Goal: Task Accomplishment & Management: Use online tool/utility

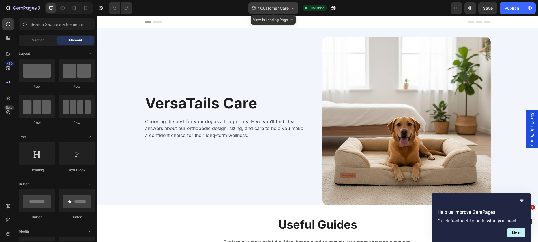
click at [292, 9] on icon at bounding box center [293, 8] width 6 height 6
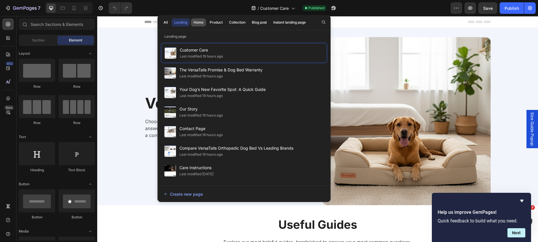
click at [201, 20] on div "Home" at bounding box center [198, 22] width 10 height 5
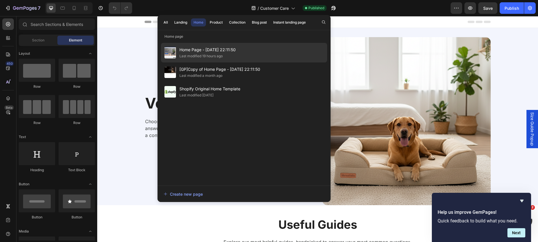
click at [214, 52] on span "Home Page - [DATE] 22:11:50" at bounding box center [207, 49] width 56 height 7
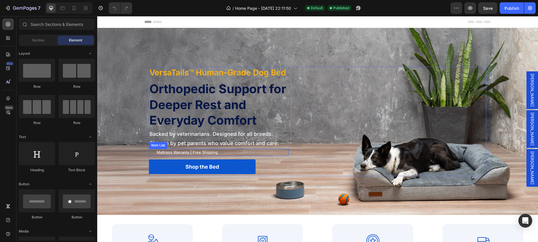
click at [149, 154] on icon at bounding box center [151, 152] width 4 height 4
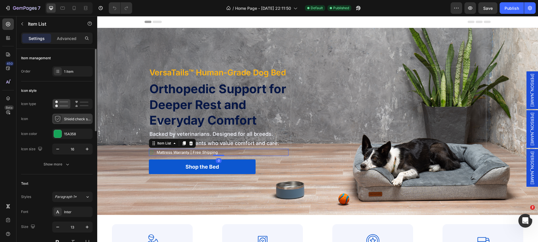
click at [69, 117] on div "Shield check streamline ultimate" at bounding box center [77, 119] width 27 height 5
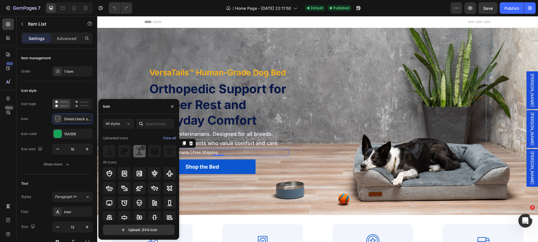
scroll to position [1, 0]
click at [152, 124] on input "text" at bounding box center [155, 124] width 38 height 10
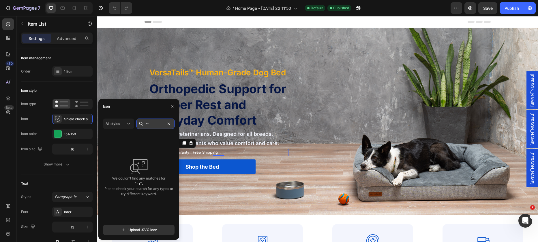
type input "ד"
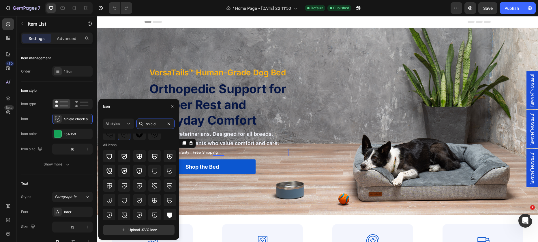
scroll to position [48, 0]
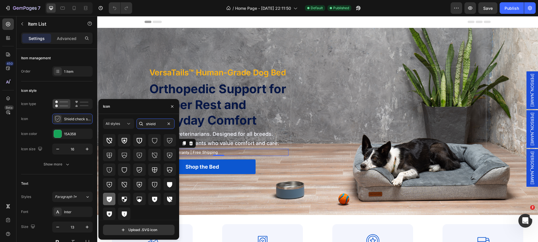
type input "shield"
click at [111, 200] on icon at bounding box center [109, 199] width 5 height 5
click at [173, 105] on icon "button" at bounding box center [172, 106] width 5 height 5
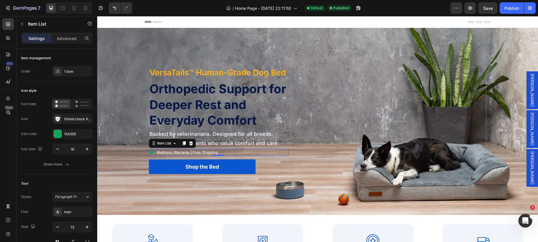
click at [149, 154] on icon at bounding box center [151, 152] width 5 height 5
click at [88, 148] on icon "button" at bounding box center [87, 149] width 6 height 6
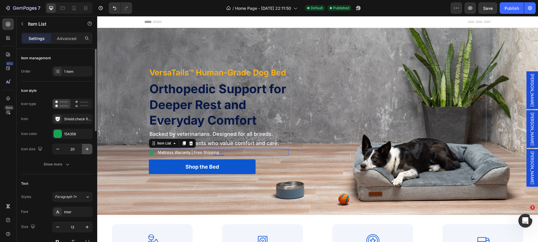
click at [88, 148] on icon "button" at bounding box center [87, 149] width 6 height 6
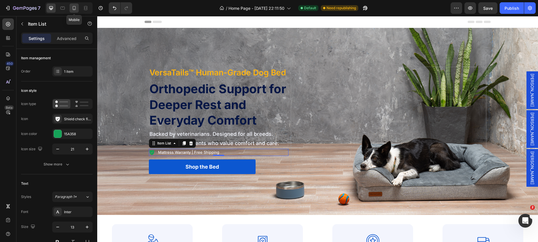
click at [74, 10] on icon at bounding box center [74, 8] width 3 height 4
type input "16"
type input "12"
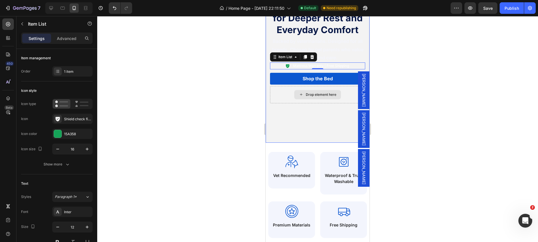
scroll to position [47, 0]
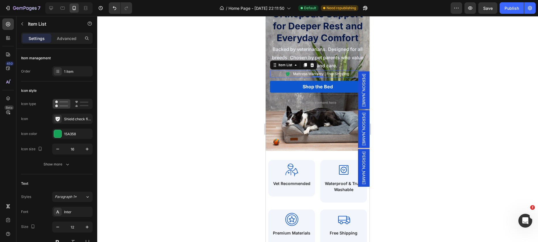
click at [286, 73] on icon at bounding box center [287, 75] width 3 height 4
click at [286, 74] on icon at bounding box center [287, 75] width 3 height 4
click at [86, 149] on icon "button" at bounding box center [87, 149] width 3 height 3
type input "18"
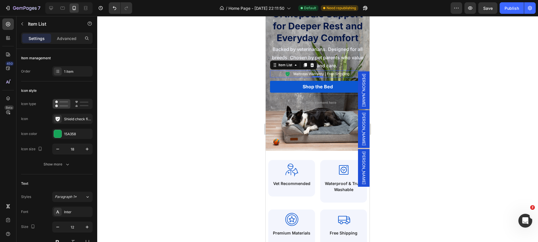
click at [302, 73] on span "Mattress Warranty" at bounding box center [308, 74] width 31 height 4
click at [329, 75] on span "| Free Shipping" at bounding box center [337, 74] width 24 height 4
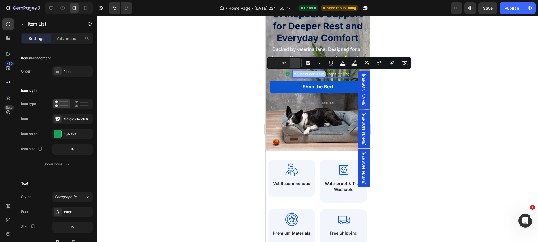
click at [294, 61] on icon "Editor contextual toolbar" at bounding box center [295, 63] width 6 height 6
type input "13"
click at [306, 63] on icon "Editor contextual toolbar" at bounding box center [307, 63] width 3 height 4
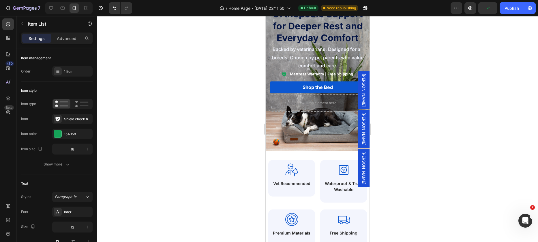
click at [314, 75] on strong "Mattress Warranty" at bounding box center [307, 74] width 34 height 5
click at [315, 75] on span "Mattress Warranty" at bounding box center [307, 74] width 33 height 5
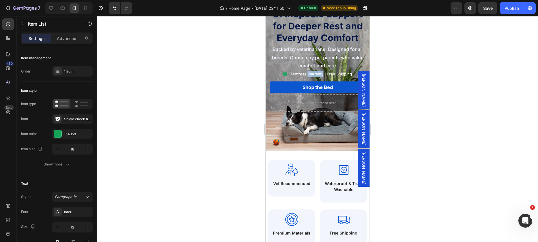
click at [316, 73] on span "Mattress Warranty" at bounding box center [307, 74] width 33 height 5
click at [312, 61] on p "Backed by veterinarians. Designed for all breeds. Chosen by pet parents who val…" at bounding box center [317, 57] width 94 height 25
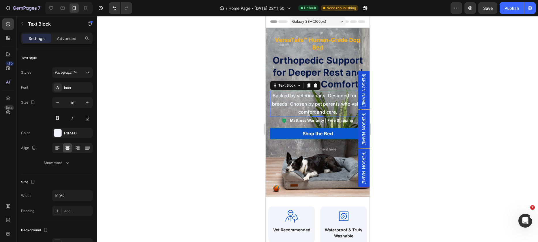
scroll to position [0, 0]
click at [227, 125] on div at bounding box center [317, 129] width 440 height 226
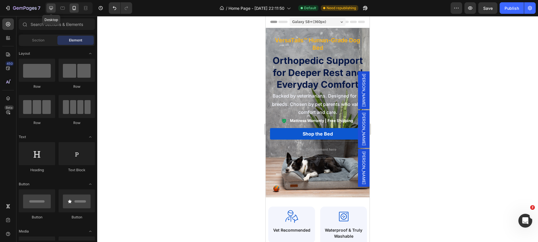
click at [54, 9] on div at bounding box center [50, 7] width 9 height 9
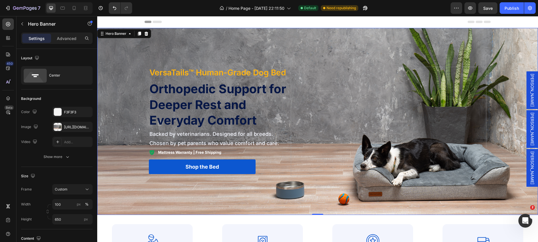
click at [465, 202] on div "Background Image" at bounding box center [317, 121] width 440 height 187
click at [68, 127] on div "https://cdn.shopify.com/s/files/1/0928/4570/3533/files/gempages_572646440199783…" at bounding box center [72, 127] width 17 height 5
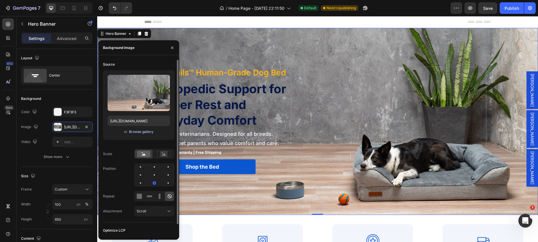
click at [149, 130] on div "Browse gallery" at bounding box center [141, 131] width 24 height 5
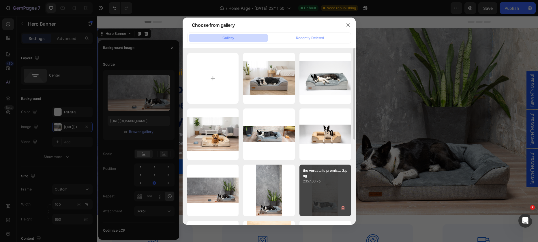
click at [323, 189] on div "the versatails promis... 2.png 2357.63 kb" at bounding box center [325, 191] width 52 height 52
type input "https://cdn.shopify.com/s/files/1/0928/4570/3533/files/gempages_572646440199783…"
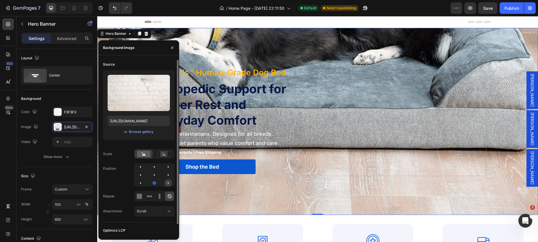
click at [169, 184] on div at bounding box center [168, 183] width 7 height 7
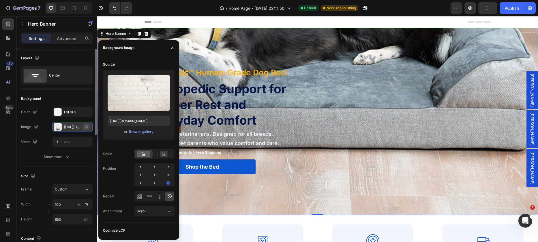
click at [86, 126] on icon "button" at bounding box center [86, 127] width 5 height 5
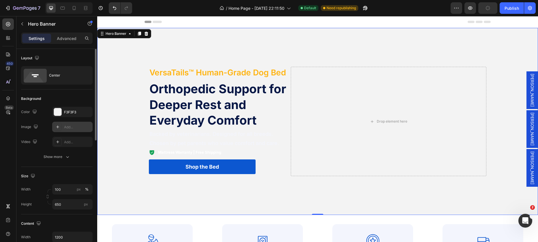
click at [69, 127] on div "Add..." at bounding box center [77, 127] width 27 height 5
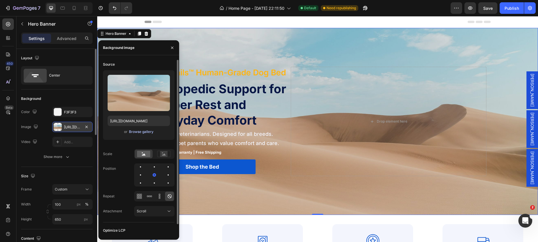
click at [137, 132] on div "Browse gallery" at bounding box center [141, 131] width 24 height 5
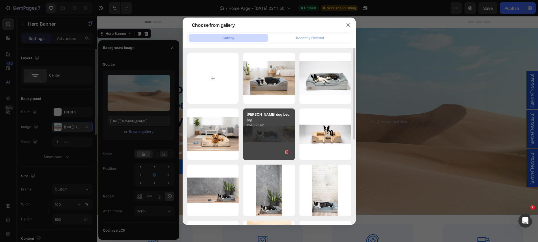
click at [254, 133] on div "Nura gray dog bed.jpg 1346.29 kb" at bounding box center [269, 135] width 52 height 52
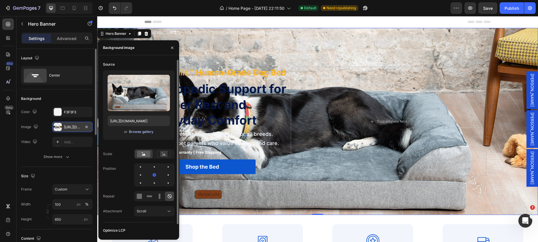
click at [144, 132] on div "Browse gallery" at bounding box center [141, 131] width 24 height 5
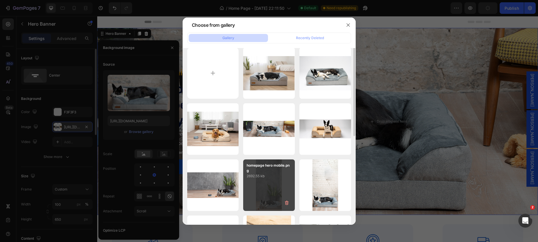
scroll to position [22, 0]
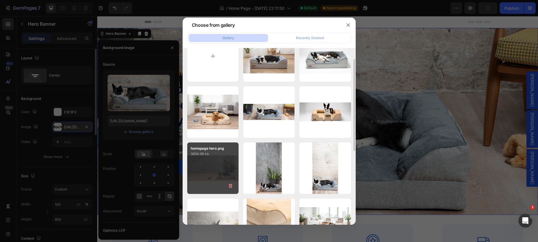
click at [223, 161] on div "homepage hero.png 3894.96 kb" at bounding box center [213, 169] width 52 height 52
type input "https://cdn.shopify.com/s/files/1/0928/4570/3533/files/gempages_572646440199783…"
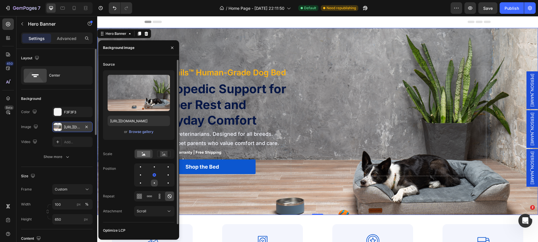
click at [156, 182] on div at bounding box center [154, 183] width 7 height 7
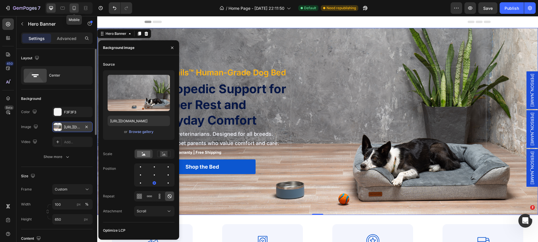
click at [76, 7] on icon at bounding box center [74, 8] width 6 height 6
type input "75 vh"
type input "100%"
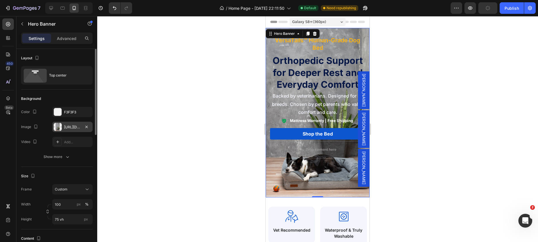
click at [76, 128] on div "https://cdn.shopify.com/s/files/1/0928/4570/3533/files/gempages_572646440199783…" at bounding box center [72, 127] width 17 height 5
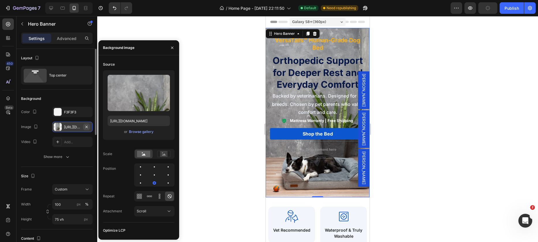
click at [87, 127] on icon "button" at bounding box center [86, 127] width 5 height 5
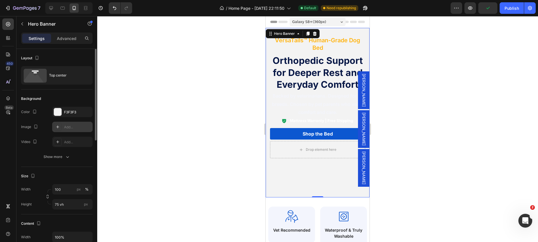
click at [60, 131] on div at bounding box center [58, 127] width 8 height 8
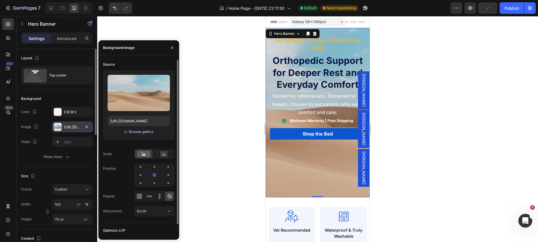
click at [132, 133] on div "Browse gallery" at bounding box center [141, 131] width 24 height 5
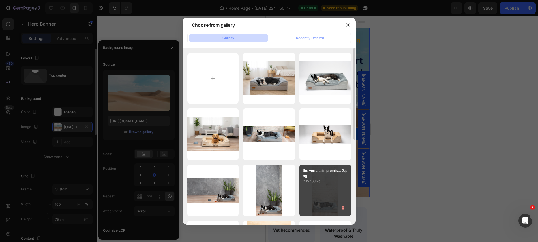
click at [332, 178] on p "the versatails promis... 2.png" at bounding box center [325, 173] width 45 height 10
type input "https://cdn.shopify.com/s/files/1/0928/4570/3533/files/gempages_572646440199783…"
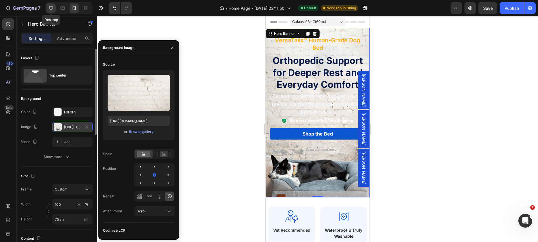
click at [51, 8] on icon at bounding box center [51, 8] width 6 height 6
type input "650"
type input "1200"
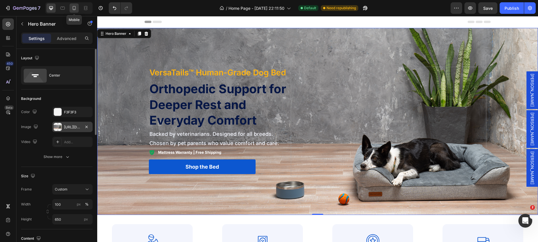
click at [75, 7] on icon at bounding box center [74, 8] width 6 height 6
type input "75 vh"
type input "100%"
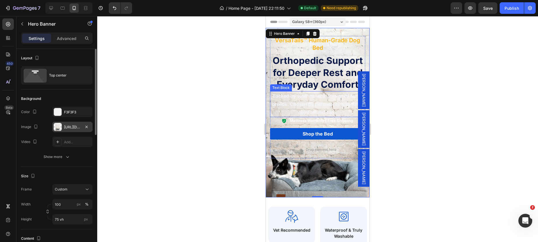
click at [313, 103] on p "Backed by veterinarians. Designed for all breeds. Chosen by pet parents who val…" at bounding box center [317, 104] width 94 height 25
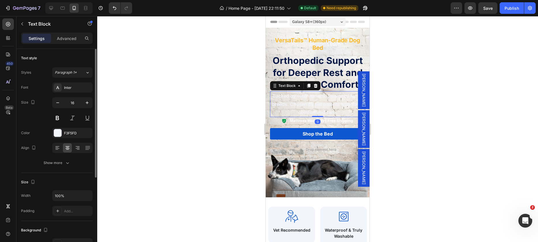
click at [313, 103] on p "Backed by veterinarians. Designed for all breeds. Chosen by pet parents who val…" at bounding box center [317, 104] width 94 height 25
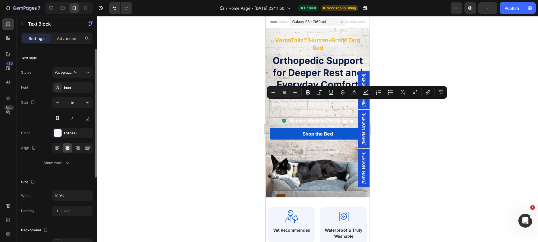
click at [428, 122] on div at bounding box center [317, 129] width 440 height 226
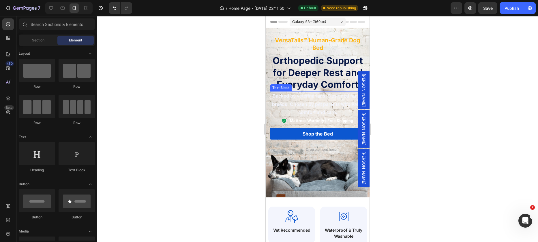
click at [320, 106] on p "Backed by veterinarians. Designed for all breeds. Chosen by pet parents who val…" at bounding box center [317, 104] width 94 height 25
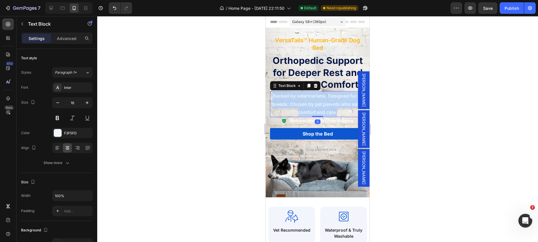
click at [320, 106] on p "Backed by veterinarians. Designed for all breeds. Chosen by pet parents who val…" at bounding box center [317, 104] width 94 height 25
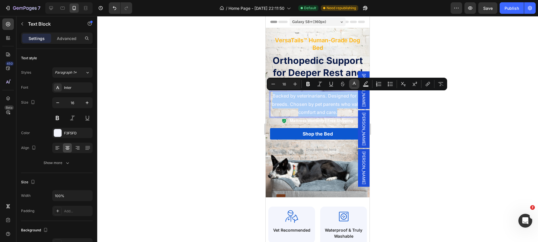
click at [356, 85] on icon "Editor contextual toolbar" at bounding box center [354, 84] width 6 height 6
type input "F3F5FD"
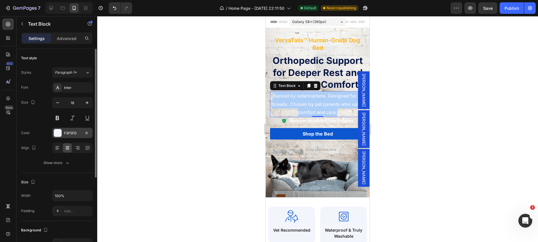
click at [67, 134] on div "F3F5FD" at bounding box center [72, 133] width 17 height 5
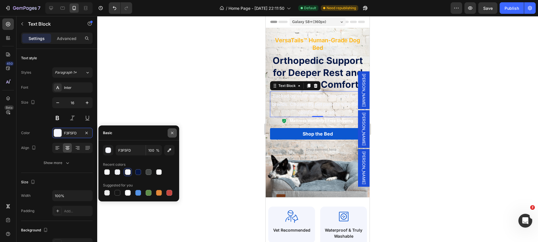
click at [172, 134] on icon "button" at bounding box center [172, 133] width 5 height 5
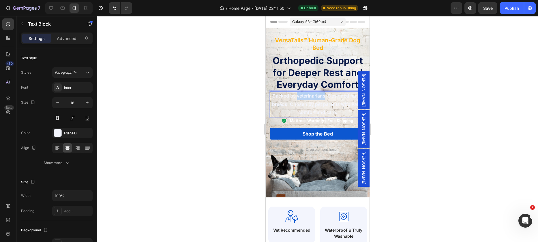
click at [308, 100] on p "Backed by veterinarians. Designed for all breeds. Chosen by pet parents who val…" at bounding box center [317, 104] width 94 height 25
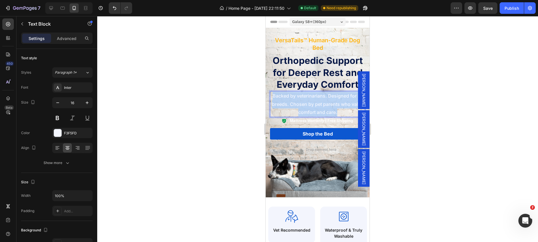
click at [308, 100] on p "Backed by veterinarians. Designed for all breeds. Chosen by pet parents who val…" at bounding box center [317, 104] width 94 height 25
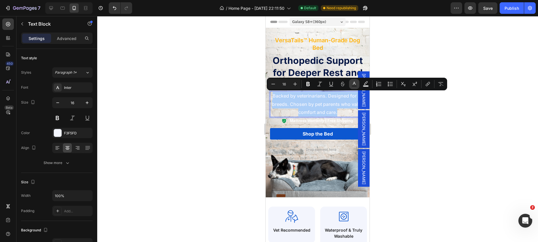
click at [356, 83] on icon "Editor contextual toolbar" at bounding box center [354, 84] width 6 height 6
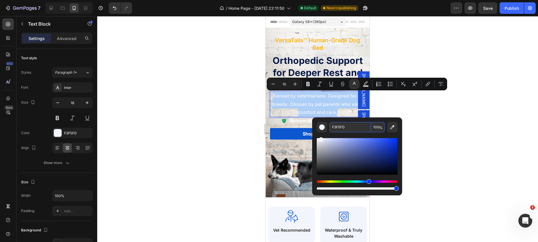
click at [342, 129] on input "F3F5FD" at bounding box center [350, 127] width 42 height 10
paste input "061645"
paste input "Editor contextual toolbar"
type input "061645"
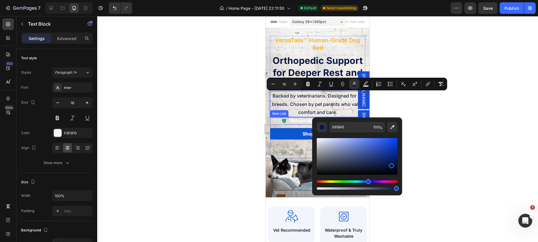
click at [303, 122] on strong "Mattress Warranty" at bounding box center [307, 120] width 34 height 5
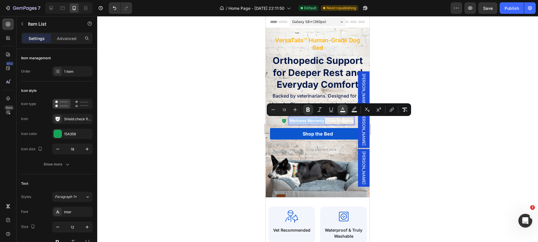
click at [340, 112] on rect "Editor contextual toolbar" at bounding box center [342, 111] width 5 height 1
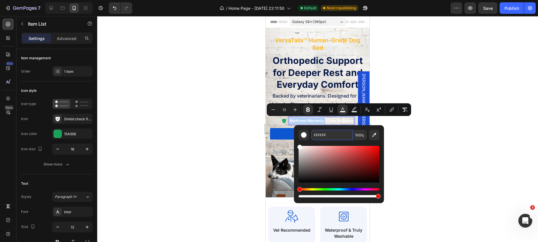
click at [328, 131] on input "FFFFFF" at bounding box center [332, 135] width 42 height 10
paste input "061645"
type input "061645"
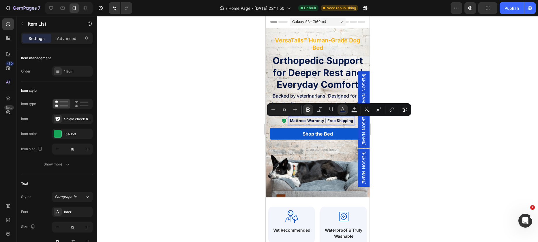
click at [415, 135] on div at bounding box center [317, 129] width 440 height 226
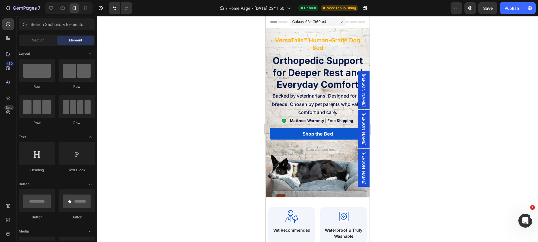
click at [386, 109] on div at bounding box center [317, 129] width 440 height 226
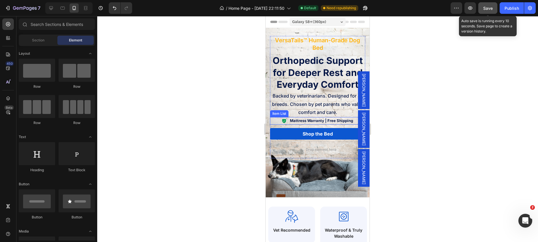
click at [493, 10] on button "Save" at bounding box center [487, 8] width 19 height 12
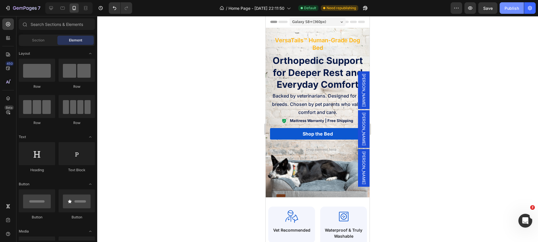
click at [512, 8] on div "Publish" at bounding box center [511, 8] width 14 height 6
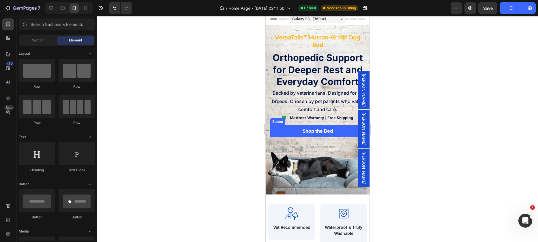
scroll to position [22, 0]
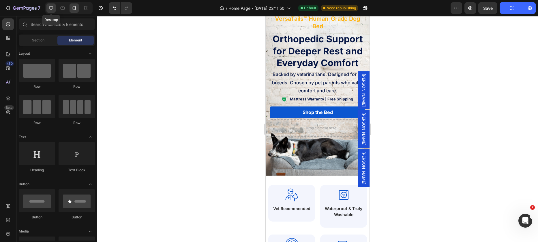
click at [51, 8] on icon at bounding box center [51, 8] width 6 height 6
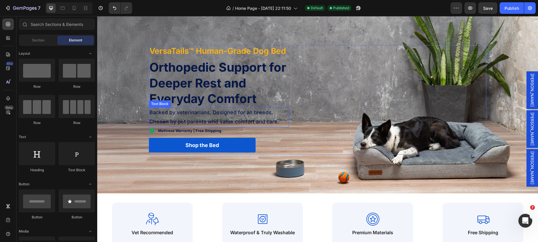
click at [207, 115] on span "Backed by veterinarians. Designed for all breeds. Chosen by pet parents who val…" at bounding box center [213, 117] width 129 height 15
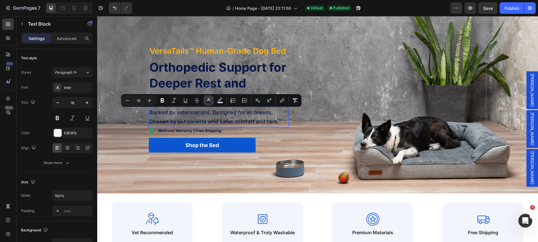
click at [210, 100] on icon "Editor contextual toolbar" at bounding box center [209, 101] width 6 height 6
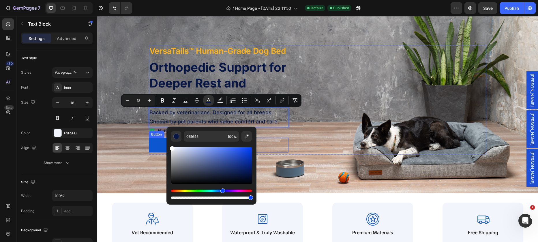
type input "FFFFFF"
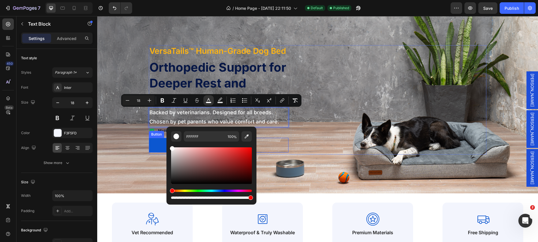
drag, startPoint x: 282, startPoint y: 178, endPoint x: 159, endPoint y: 136, distance: 129.5
click at [124, 124] on div "Background Image" at bounding box center [317, 99] width 440 height 187
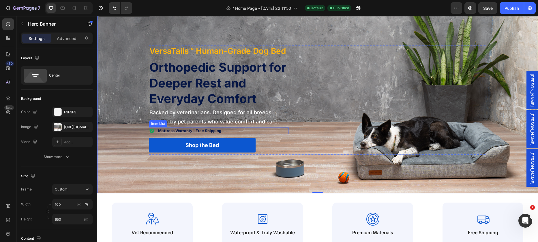
click at [209, 131] on strong "Mattress Warranty | Free Shipping" at bounding box center [189, 131] width 63 height 5
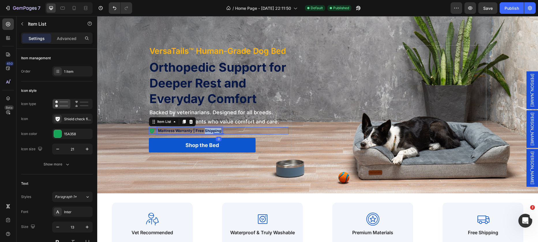
click at [208, 129] on strong "Mattress Warranty | Free Shipping" at bounding box center [189, 131] width 63 height 5
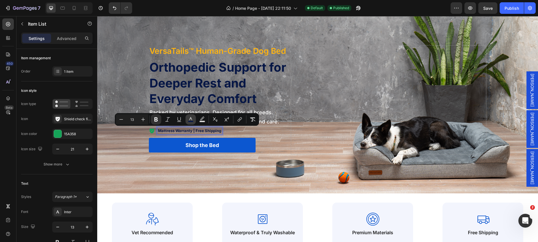
click at [193, 120] on icon "Editor contextual toolbar" at bounding box center [191, 120] width 6 height 6
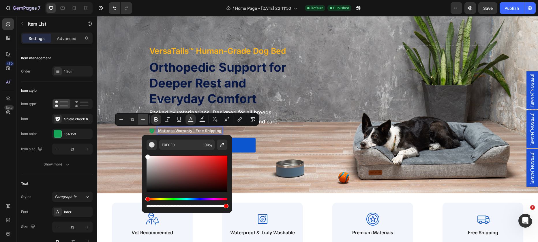
drag, startPoint x: 150, startPoint y: 162, endPoint x: 146, endPoint y: 120, distance: 41.3
click at [146, 120] on div "Minus 13 Plus Bold Italic Underline color Text Background Color Subscript Super…" at bounding box center [187, 119] width 144 height 13
type input "FFFFFF"
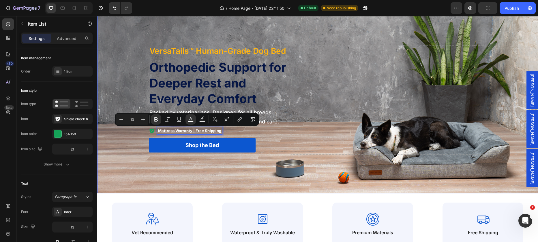
click at [127, 76] on div "Background Image" at bounding box center [317, 99] width 440 height 187
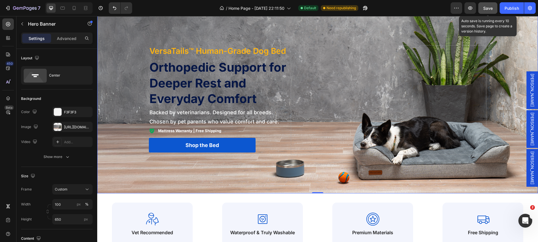
click at [490, 7] on span "Save" at bounding box center [488, 8] width 10 height 5
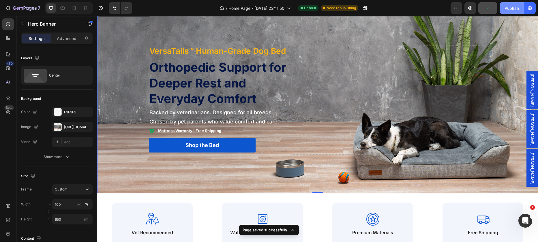
click at [511, 7] on div "Publish" at bounding box center [511, 8] width 14 height 6
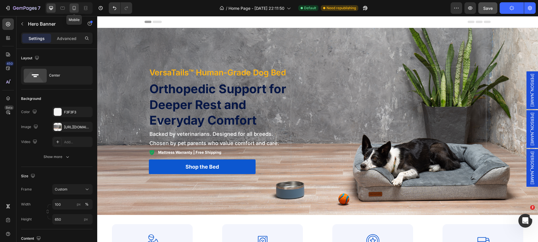
click at [76, 9] on icon at bounding box center [74, 8] width 6 height 6
type input "75 vh"
type input "100%"
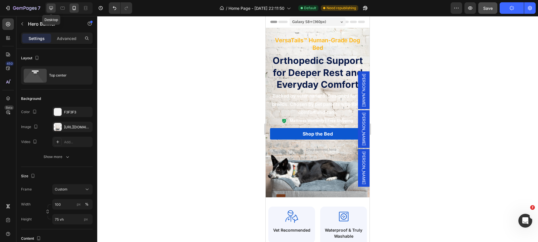
click at [51, 5] on icon at bounding box center [51, 8] width 6 height 6
type input "650"
type input "1200"
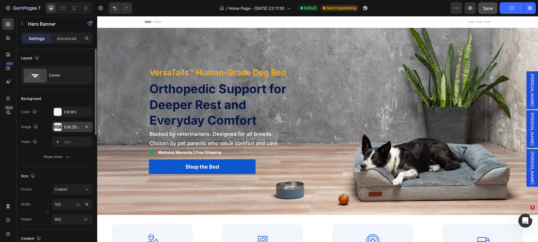
click at [65, 127] on div "https://cdn.shopify.com/s/files/1/0928/4570/3533/files/gempages_572646440199783…" at bounding box center [72, 127] width 17 height 5
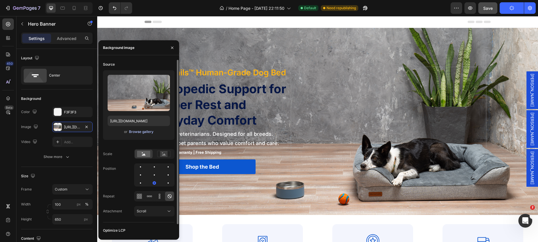
click at [135, 133] on div "Browse gallery" at bounding box center [141, 131] width 24 height 5
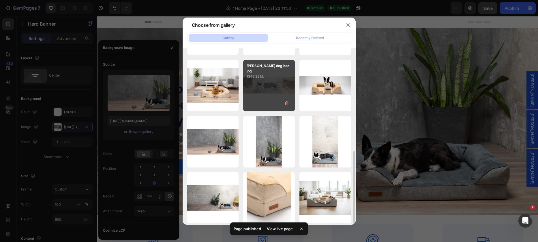
scroll to position [100, 0]
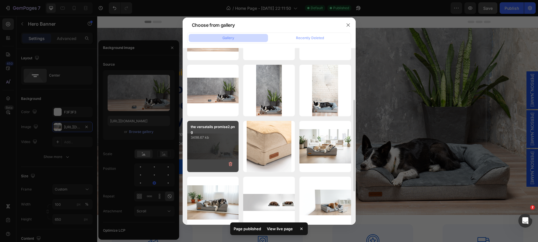
click at [219, 154] on div "the versatails promise2.png 3498.67 kb" at bounding box center [213, 147] width 52 height 52
type input "https://cdn.shopify.com/s/files/1/0928/4570/3533/files/gempages_572646440199783…"
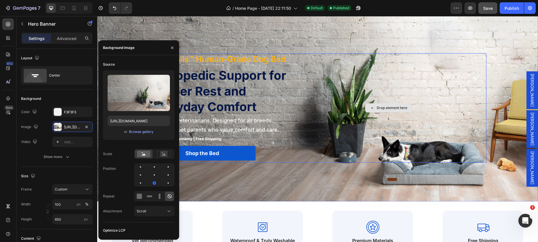
scroll to position [12, 0]
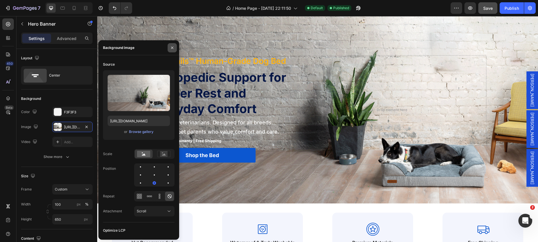
drag, startPoint x: 174, startPoint y: 47, endPoint x: 78, endPoint y: 33, distance: 96.2
click at [174, 47] on icon "button" at bounding box center [172, 48] width 5 height 5
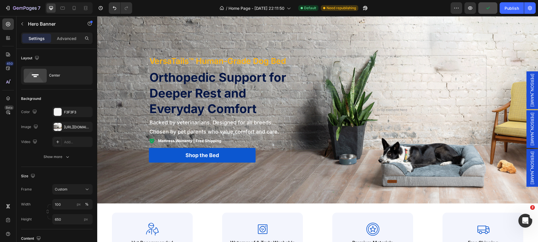
click at [125, 99] on div "Background Image" at bounding box center [317, 109] width 440 height 187
click at [289, 197] on div "Background Image" at bounding box center [317, 109] width 440 height 187
click at [75, 126] on div "https://cdn.shopify.com/s/files/1/0928/4570/3533/files/gempages_572646440199783…" at bounding box center [72, 127] width 17 height 5
click at [76, 8] on icon at bounding box center [74, 8] width 6 height 6
type input "75 vh"
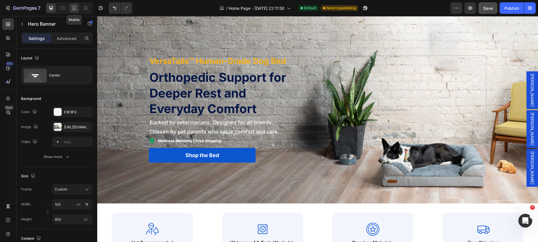
type input "100%"
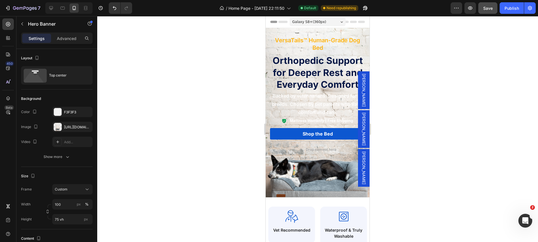
click at [310, 185] on div "Background Image" at bounding box center [317, 113] width 104 height 170
click at [325, 193] on div "Background Image" at bounding box center [317, 113] width 104 height 170
click at [281, 193] on div "Background Image" at bounding box center [317, 113] width 104 height 170
click at [71, 130] on div "https://cdn.shopify.com/s/files/1/0928/4570/3533/files/gempages_572646440199783…" at bounding box center [72, 127] width 17 height 5
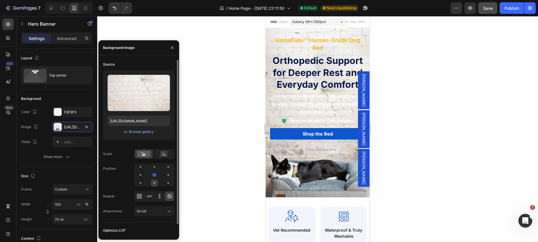
click at [155, 183] on div at bounding box center [154, 183] width 7 height 7
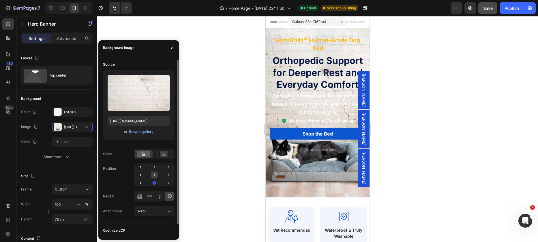
click at [154, 173] on div at bounding box center [154, 175] width 7 height 7
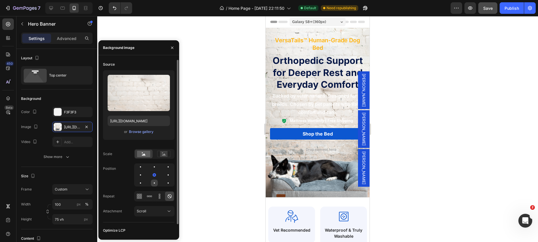
click at [155, 180] on div at bounding box center [154, 183] width 7 height 7
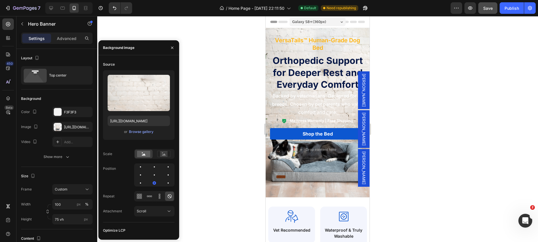
click at [339, 24] on div "Galaxy S8+ ( 360 px)" at bounding box center [317, 22] width 56 height 9
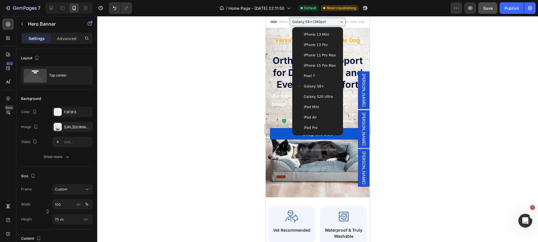
click at [334, 32] on div "iPhone 13 Mini" at bounding box center [318, 35] width 42 height 6
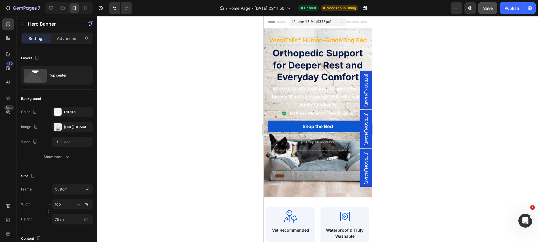
click at [340, 24] on div "iPhone 13 Mini ( 375 px)" at bounding box center [317, 22] width 56 height 9
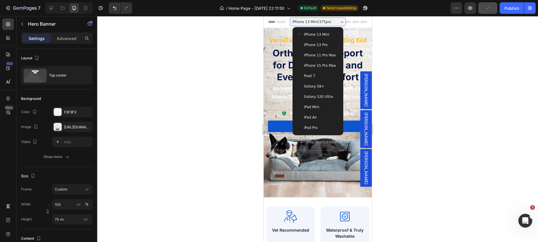
click at [335, 94] on div "Galaxy S20 Ultra" at bounding box center [318, 97] width 42 height 6
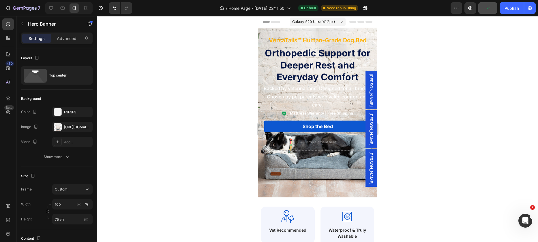
click at [340, 22] on div "Galaxy S20 Ultra ( 412 px)" at bounding box center [317, 22] width 56 height 9
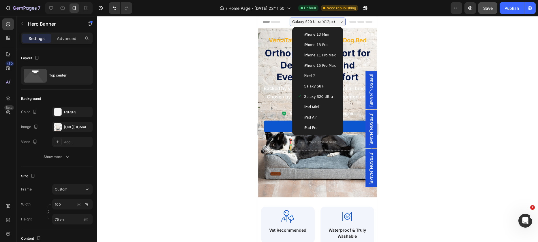
click at [327, 85] on div "Galaxy S8+" at bounding box center [318, 87] width 42 height 6
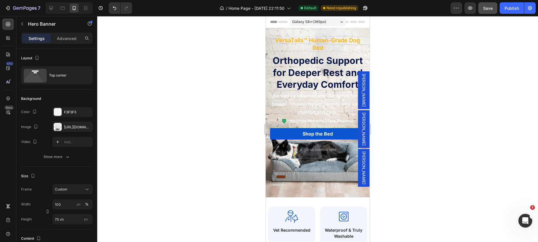
drag, startPoint x: 295, startPoint y: 193, endPoint x: 285, endPoint y: 190, distance: 10.6
click at [295, 193] on div "Background Image" at bounding box center [317, 113] width 104 height 170
click at [75, 128] on div "https://cdn.shopify.com/s/files/1/0928/4570/3533/files/gempages_572646440199783…" at bounding box center [72, 127] width 17 height 5
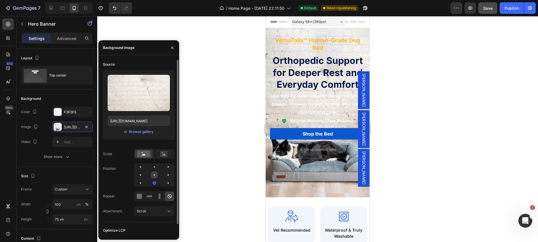
click at [153, 176] on div at bounding box center [154, 175] width 7 height 7
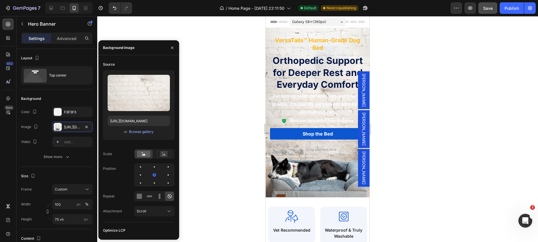
click at [324, 23] on div "Galaxy S8+ ( 360 px)" at bounding box center [317, 22] width 56 height 9
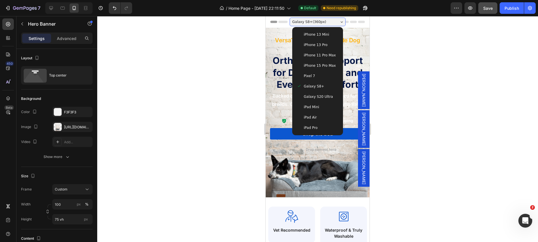
click at [327, 34] on div "iPhone 13 Mini" at bounding box center [318, 35] width 42 height 6
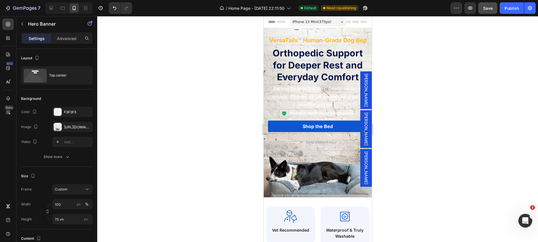
click at [328, 26] on div "iPhone 13 Mini ( 375 px)" at bounding box center [317, 22] width 56 height 9
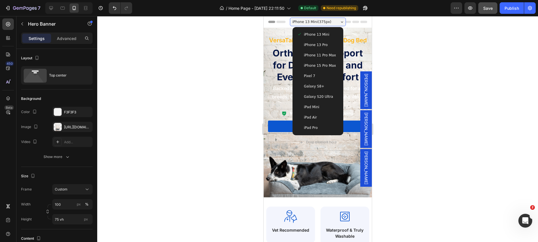
click at [327, 84] on div "Galaxy S8+" at bounding box center [318, 87] width 42 height 6
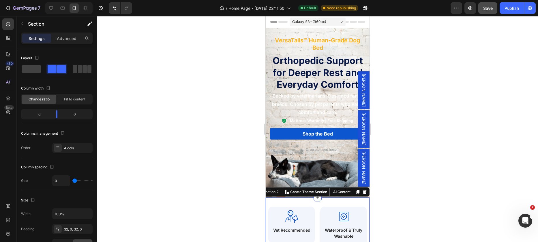
click at [324, 180] on div "Background Image" at bounding box center [317, 113] width 104 height 170
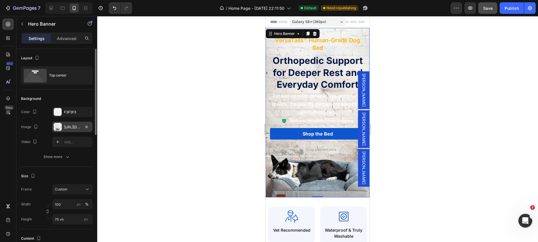
click at [69, 125] on div "https://cdn.shopify.com/s/files/1/0928/4570/3533/files/gempages_572646440199783…" at bounding box center [72, 127] width 17 height 5
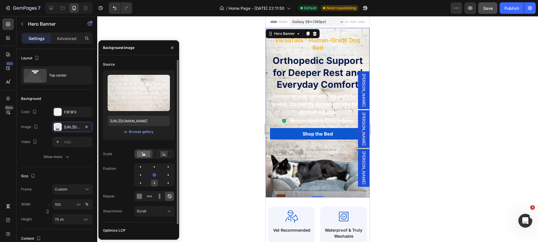
click at [154, 183] on div at bounding box center [154, 183] width 1 height 1
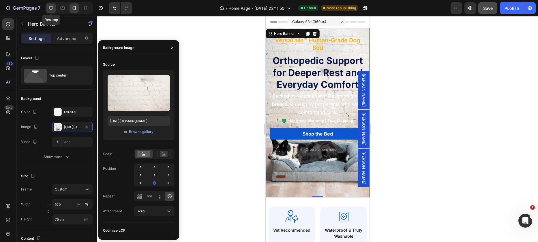
click at [53, 9] on icon at bounding box center [51, 8] width 6 height 6
type input "650"
type input "1200"
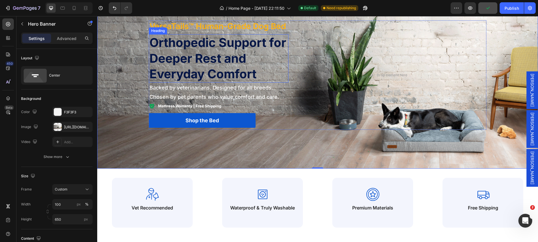
scroll to position [6, 0]
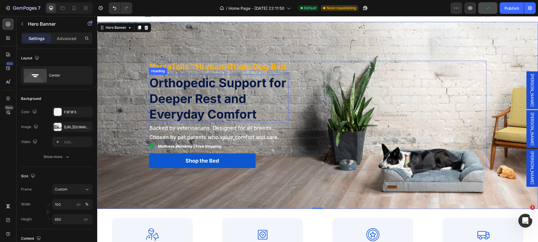
click at [231, 88] on h2 "Orthopedic Support for Deeper Rest and Everyday Comfort" at bounding box center [218, 99] width 139 height 48
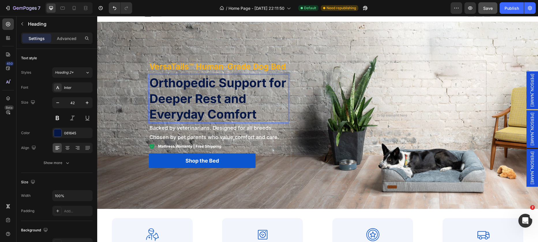
click at [231, 88] on h2 "Orthopedic Support for Deeper Rest and Everyday Comfort" at bounding box center [218, 99] width 139 height 48
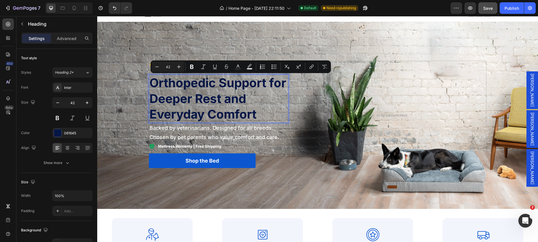
click at [222, 100] on p "Orthopedic Support for Deeper Rest and Everyday Comfort" at bounding box center [218, 98] width 138 height 47
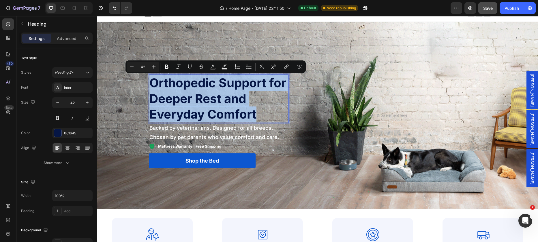
copy p "Orthopedic Support for Deeper Rest and Everyday Comfort"
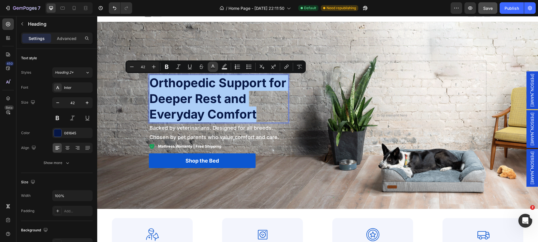
click at [215, 65] on icon "Editor contextual toolbar" at bounding box center [213, 67] width 6 height 6
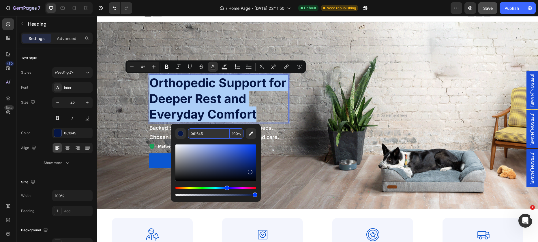
click at [200, 134] on input "061645" at bounding box center [209, 134] width 42 height 10
click at [201, 134] on input "061645" at bounding box center [209, 134] width 42 height 10
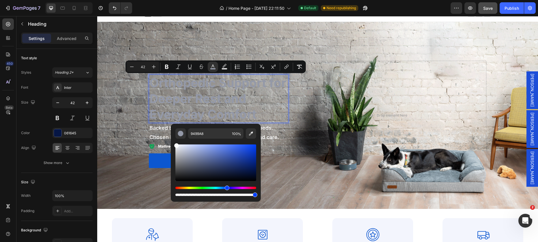
drag, startPoint x: 186, startPoint y: 154, endPoint x: 171, endPoint y: 141, distance: 19.8
click at [171, 141] on div "9499A8 100 %" at bounding box center [216, 160] width 90 height 73
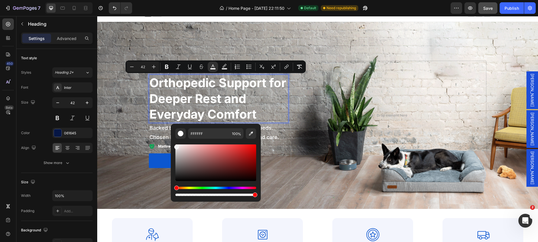
click at [176, 146] on div "Editor contextual toolbar" at bounding box center [176, 147] width 5 height 5
type input "F4F4F4"
click at [240, 46] on div "Background Image" at bounding box center [317, 115] width 440 height 187
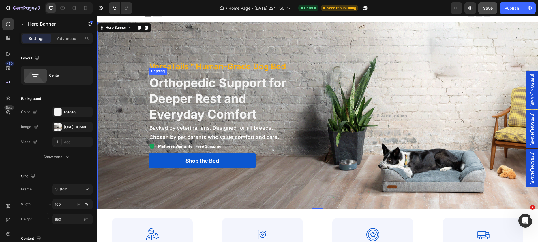
click at [233, 116] on span "Orthopedic Support for Deeper Rest and Everyday Comfort" at bounding box center [217, 99] width 137 height 46
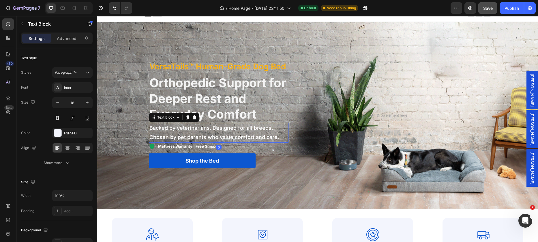
click at [239, 134] on span "Backed by veterinarians. Designed for all breeds. Chosen by pet parents who val…" at bounding box center [213, 132] width 129 height 15
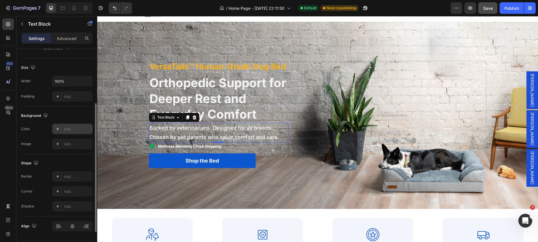
scroll to position [132, 0]
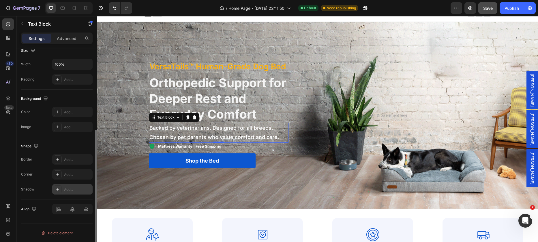
click at [61, 190] on div at bounding box center [58, 190] width 8 height 8
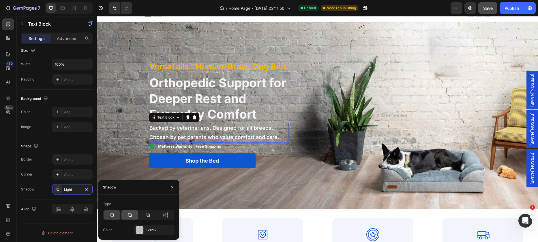
click at [130, 215] on icon at bounding box center [130, 215] width 6 height 6
click at [147, 216] on icon at bounding box center [148, 215] width 6 height 6
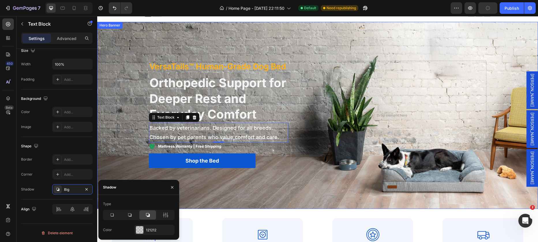
click at [131, 110] on div "Background Image" at bounding box center [317, 115] width 440 height 187
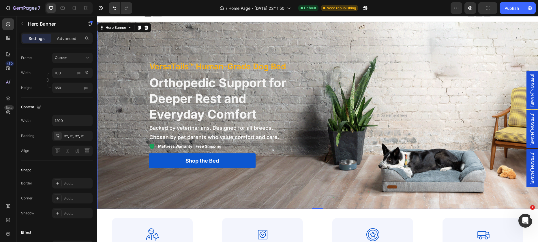
scroll to position [0, 0]
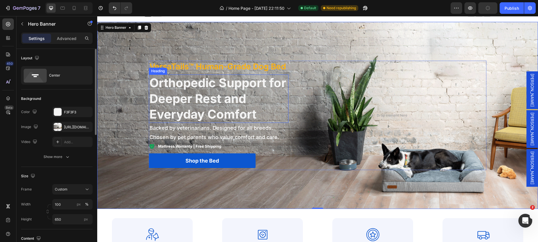
click at [178, 105] on span "Orthopedic Support for Deeper Rest and Everyday Comfort" at bounding box center [217, 99] width 137 height 46
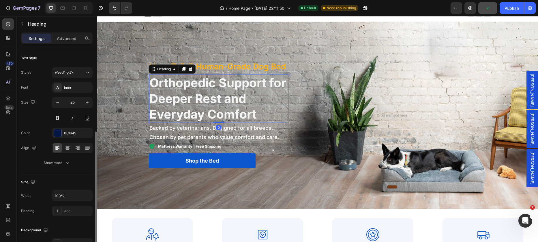
scroll to position [112, 0]
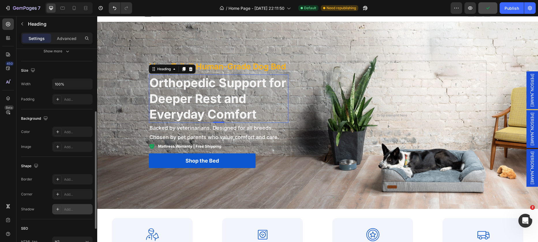
click at [65, 208] on div "Add..." at bounding box center [77, 209] width 27 height 5
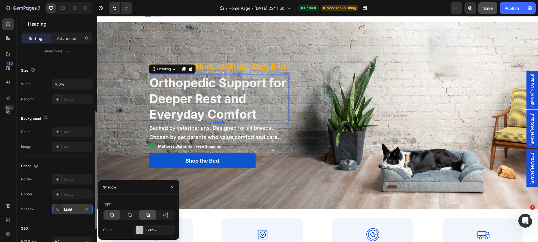
click at [145, 215] on icon at bounding box center [148, 215] width 6 height 6
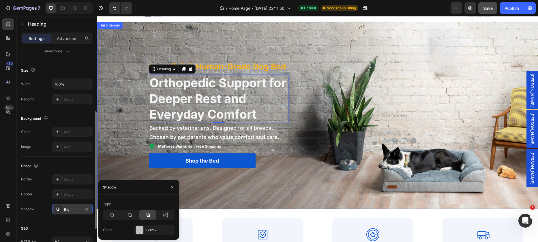
click at [137, 135] on div "Background Image" at bounding box center [317, 115] width 440 height 187
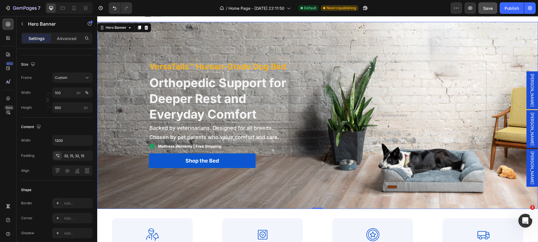
scroll to position [0, 0]
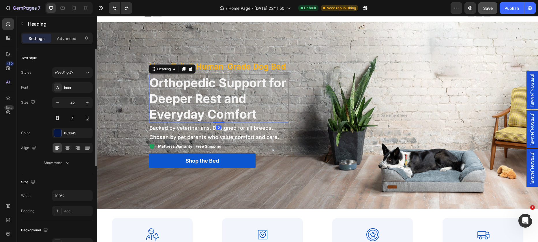
click at [204, 109] on span "Orthopedic Support for Deeper Rest and Everyday Comfort" at bounding box center [217, 99] width 137 height 46
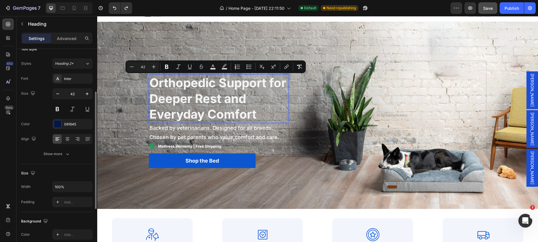
scroll to position [33, 0]
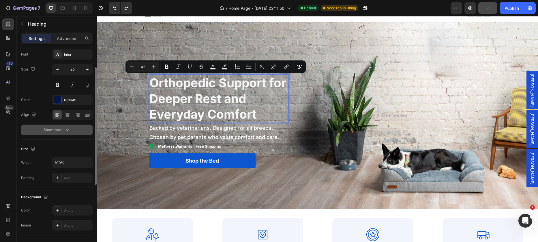
click at [59, 132] on div "Show more" at bounding box center [57, 130] width 27 height 6
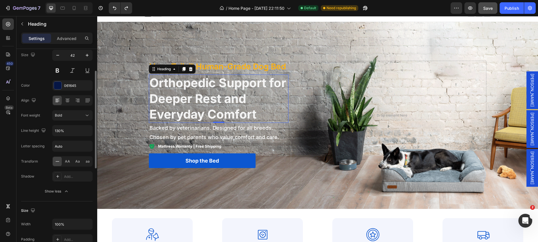
scroll to position [90, 0]
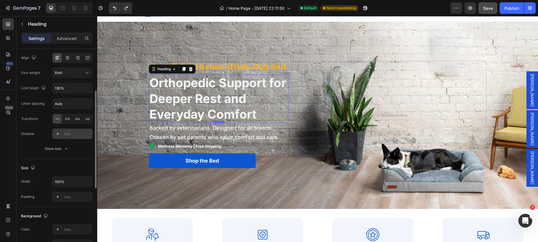
click at [59, 133] on icon at bounding box center [57, 134] width 5 height 5
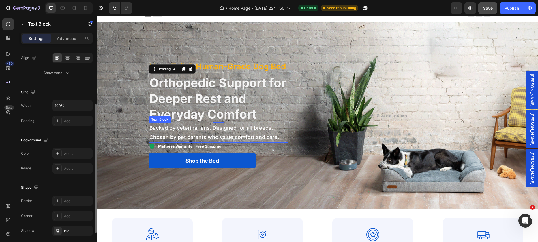
click at [212, 131] on span "Backed by veterinarians. Designed for all breeds. Chosen by pet parents who val…" at bounding box center [213, 132] width 129 height 15
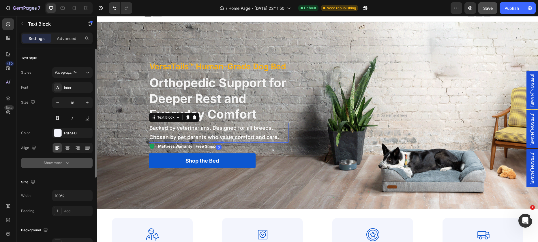
click at [54, 164] on div "Show more" at bounding box center [57, 163] width 27 height 6
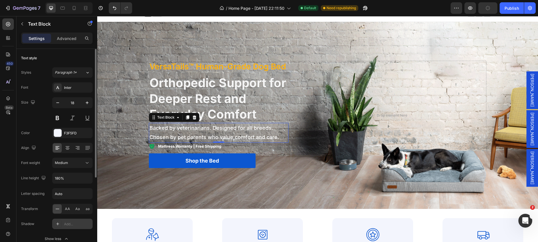
click at [59, 225] on icon at bounding box center [57, 224] width 5 height 5
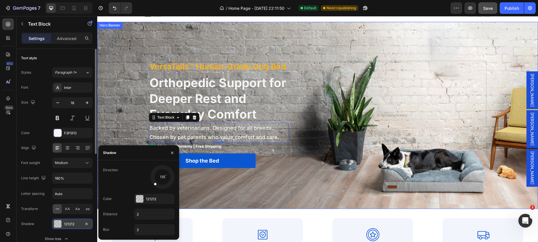
click at [125, 84] on div "Background Image" at bounding box center [317, 115] width 440 height 187
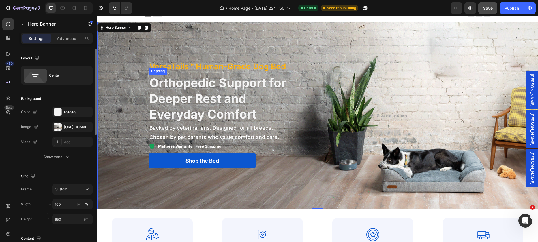
click at [164, 67] on p "VersaTails™ Human-Grade Dog Bed" at bounding box center [217, 66] width 136 height 10
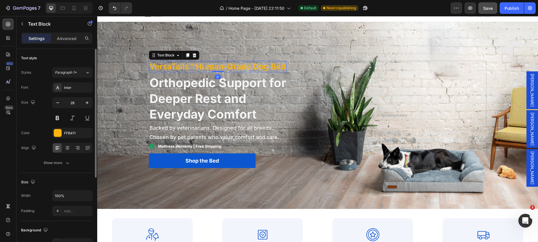
click at [164, 67] on p "VersaTails™ Human-Grade Dog Bed" at bounding box center [217, 66] width 136 height 10
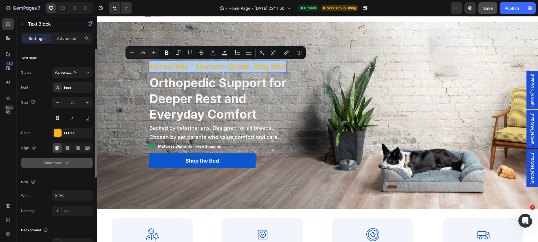
click at [69, 163] on icon "button" at bounding box center [68, 163] width 6 height 6
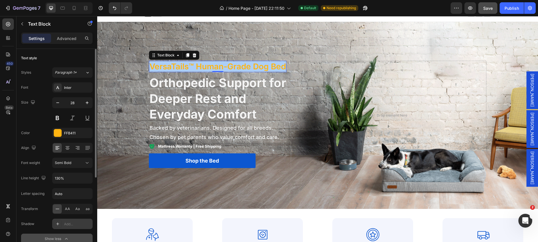
click at [62, 225] on div "Add..." at bounding box center [72, 224] width 40 height 10
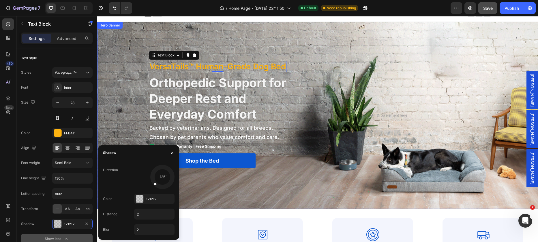
click at [128, 78] on div "Background Image" at bounding box center [317, 115] width 440 height 187
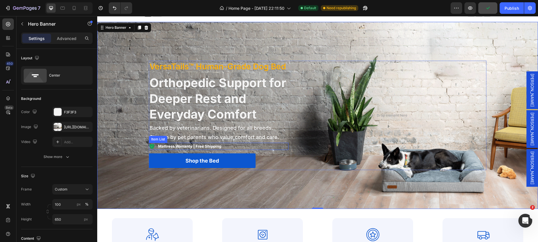
click at [198, 146] on strong "Mattress Warranty | Free Shipping" at bounding box center [189, 146] width 63 height 5
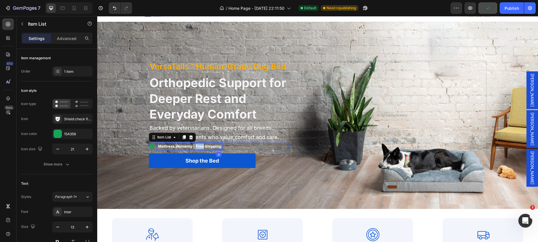
click at [198, 146] on strong "Mattress Warranty | Free Shipping" at bounding box center [189, 146] width 63 height 5
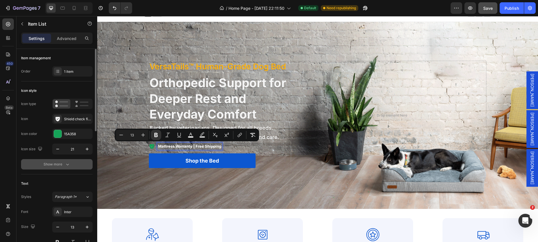
click at [69, 165] on icon "button" at bounding box center [68, 165] width 6 height 6
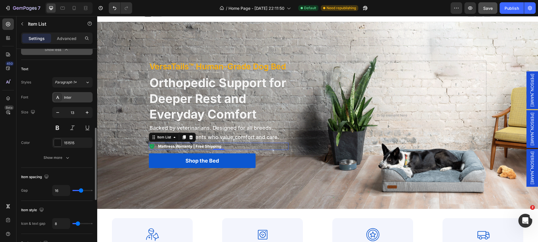
scroll to position [199, 0]
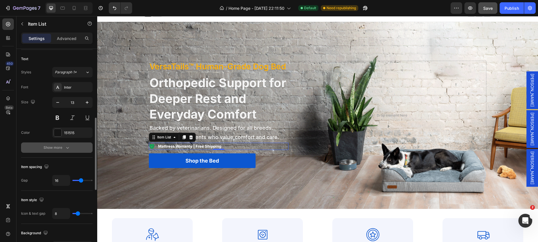
click at [61, 150] on button "Show more" at bounding box center [56, 148] width 71 height 10
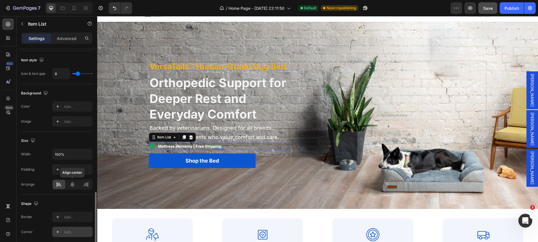
scroll to position [458, 0]
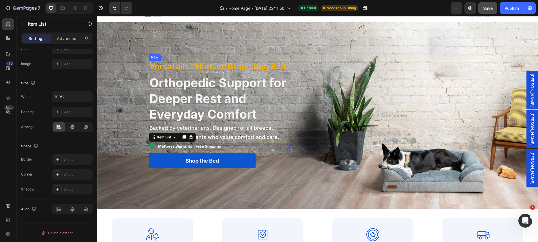
click at [171, 151] on div "Shop the Bed Button" at bounding box center [218, 160] width 139 height 20
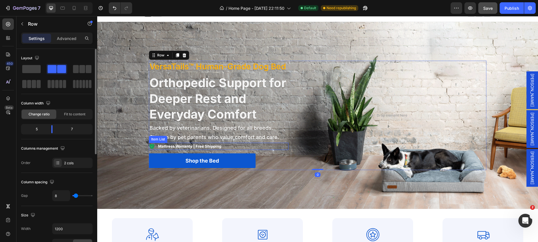
click at [171, 148] on strong "Mattress Warranty | Free Shipping" at bounding box center [189, 146] width 63 height 5
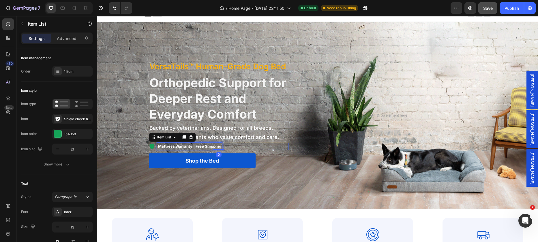
click at [171, 146] on strong "Mattress Warranty | Free Shipping" at bounding box center [189, 146] width 63 height 5
click at [173, 146] on strong "Mattress Warranty | Free Shipping" at bounding box center [189, 146] width 63 height 5
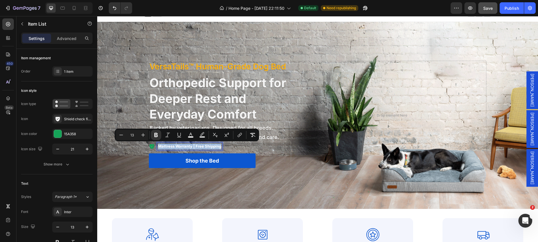
drag, startPoint x: 218, startPoint y: 148, endPoint x: 157, endPoint y: 148, distance: 61.1
click at [158, 148] on strong "Mattress Warranty | Free Shipping" at bounding box center [189, 146] width 63 height 5
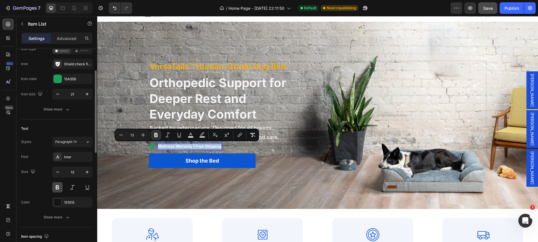
scroll to position [103, 0]
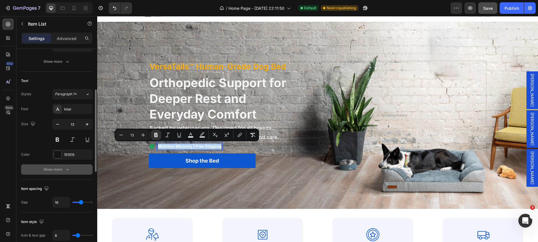
click at [66, 171] on icon "button" at bounding box center [68, 170] width 6 height 6
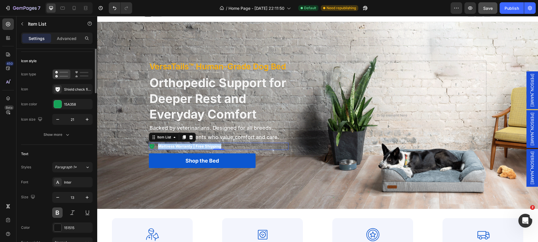
scroll to position [0, 0]
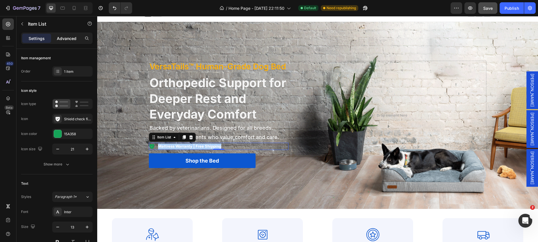
click at [70, 43] on div "Advanced" at bounding box center [66, 38] width 29 height 9
type input "100%"
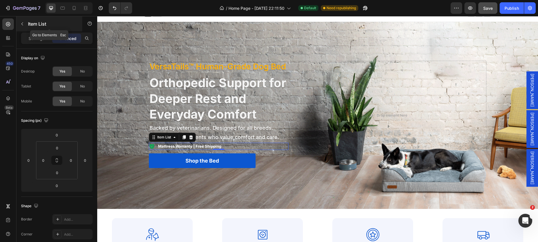
click at [24, 22] on button "button" at bounding box center [22, 23] width 9 height 9
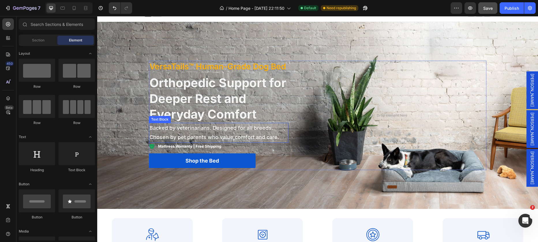
click at [184, 134] on span "Backed by veterinarians. Designed for all breeds. Chosen by pet parents who val…" at bounding box center [213, 132] width 129 height 15
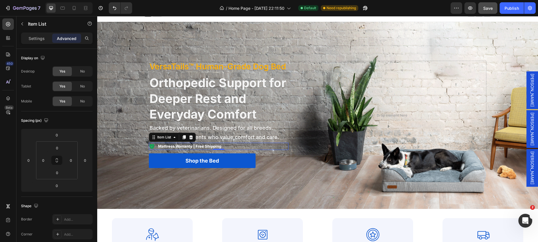
click at [187, 143] on div "Mattress Warranty | Free Shipping" at bounding box center [189, 146] width 65 height 7
click at [227, 193] on div "Background Image" at bounding box center [317, 115] width 440 height 187
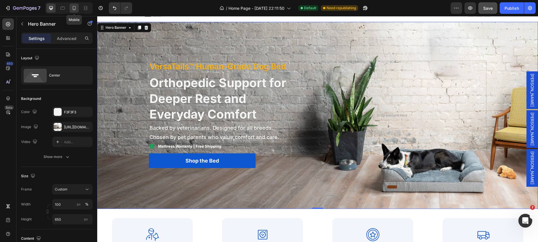
click at [73, 10] on icon at bounding box center [74, 8] width 6 height 6
type input "75 vh"
type input "100%"
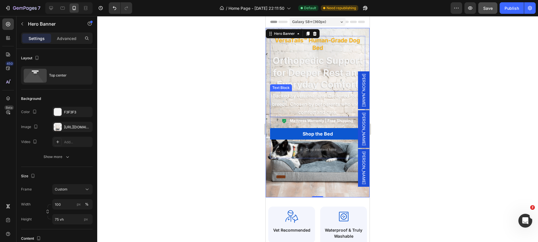
click at [315, 107] on p "Backed by veterinarians. Designed for all breeds. Chosen by pet parents who val…" at bounding box center [317, 104] width 94 height 25
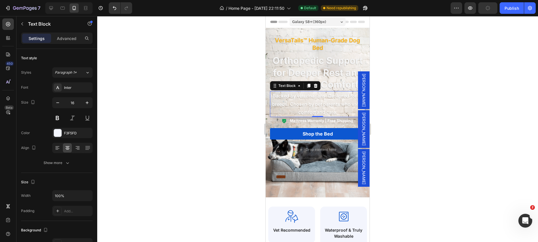
click at [316, 104] on span "Backed by veterinarians. Designed for all breeds. Chosen by pet parents who val…" at bounding box center [317, 104] width 91 height 22
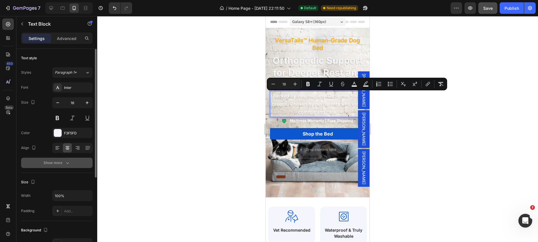
click at [60, 164] on div "Show more" at bounding box center [57, 163] width 27 height 6
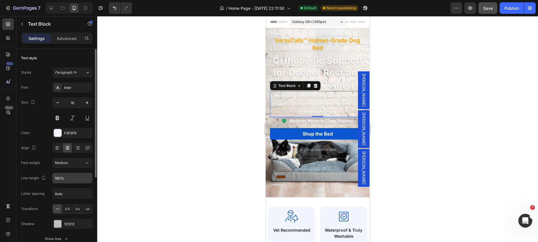
scroll to position [10, 0]
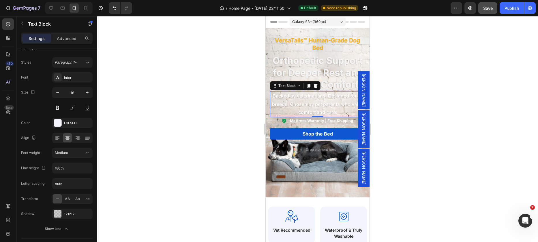
click at [223, 137] on div at bounding box center [317, 129] width 440 height 226
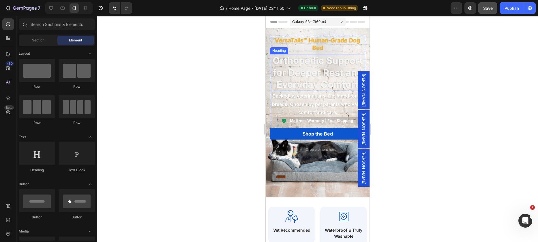
click at [333, 71] on span "Orthopedic Support for Deeper Rest and Everyday Comfort" at bounding box center [317, 72] width 90 height 35
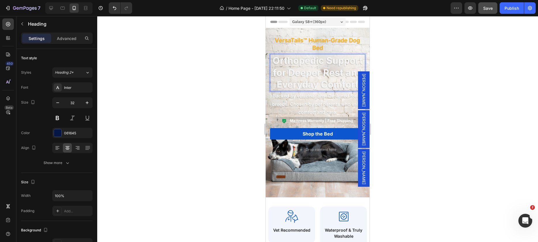
click at [333, 71] on span "Orthopedic Support for Deeper Rest and Everyday Comfort" at bounding box center [317, 72] width 90 height 35
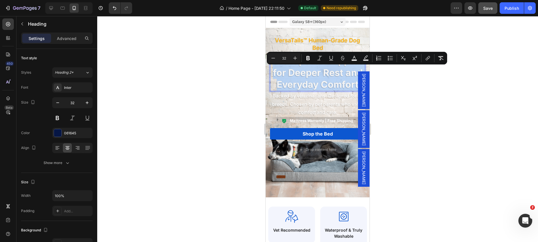
click at [333, 71] on span "Orthopedic Support for Deeper Rest and Everyday Comfort" at bounding box center [317, 72] width 90 height 35
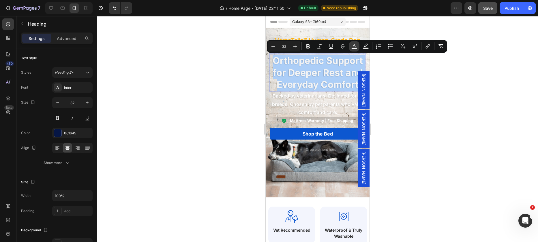
click at [352, 46] on icon "Editor contextual toolbar" at bounding box center [354, 47] width 6 height 6
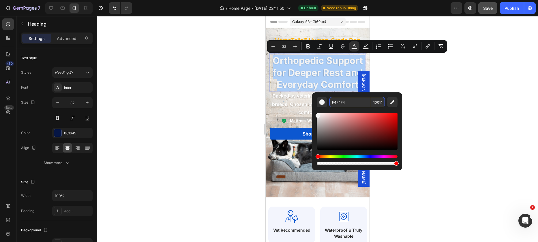
click at [344, 103] on input "F4F4F4" at bounding box center [350, 102] width 42 height 10
paste input "061645"
type input "061645"
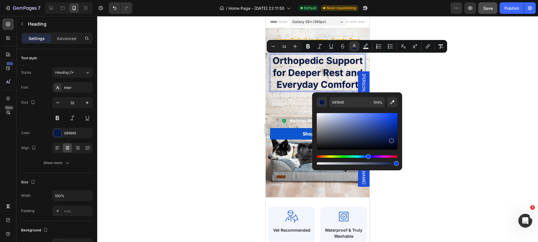
click at [391, 74] on div at bounding box center [317, 129] width 440 height 226
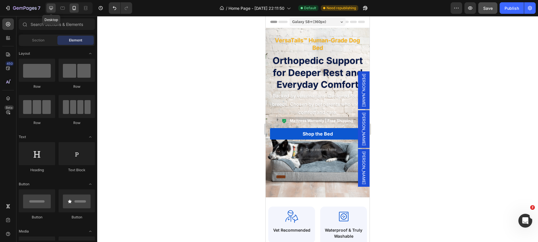
click at [52, 7] on icon at bounding box center [51, 8] width 4 height 4
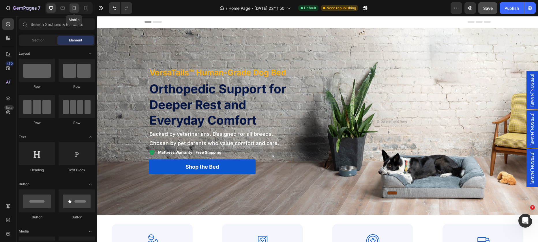
click at [74, 8] on icon at bounding box center [74, 8] width 6 height 6
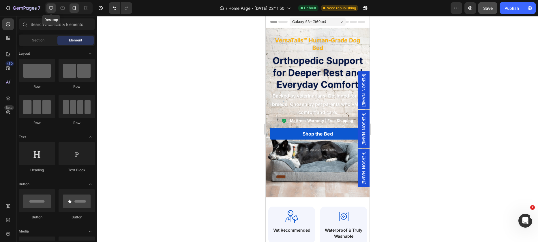
click at [50, 9] on icon at bounding box center [51, 8] width 4 height 4
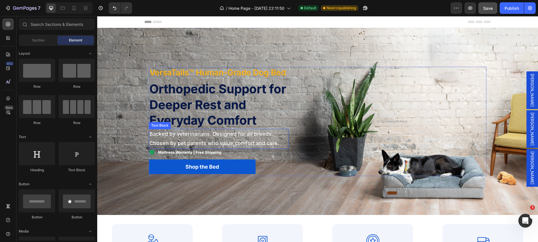
click at [212, 143] on span "Backed by veterinarians. Designed for all breeds. Chosen by pet parents who val…" at bounding box center [213, 138] width 129 height 15
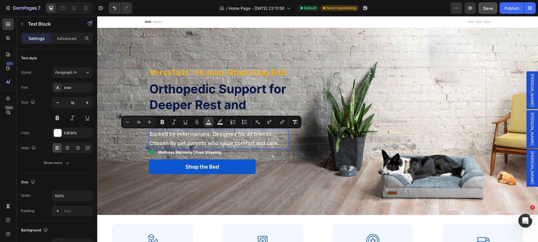
click at [211, 125] on rect "Editor contextual toolbar" at bounding box center [208, 124] width 5 height 1
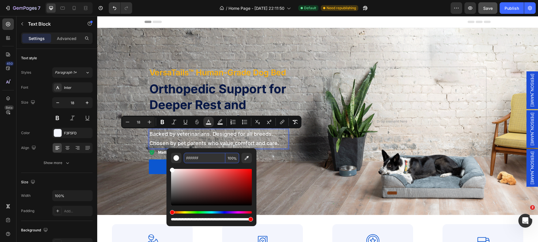
click at [193, 159] on input "FFFFFF" at bounding box center [205, 158] width 42 height 10
click at [192, 159] on input "FFFFFF" at bounding box center [205, 158] width 42 height 10
click at [193, 159] on input "FFFFFF" at bounding box center [205, 158] width 42 height 10
paste input "061645"
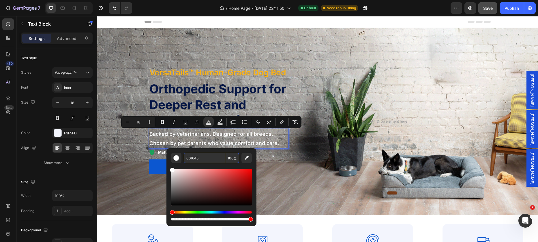
type input "061645"
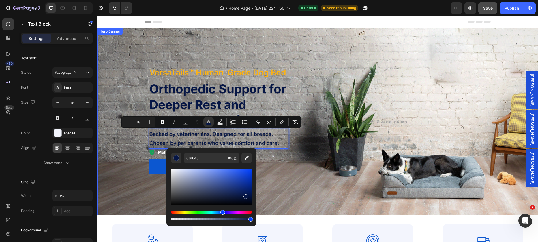
click at [127, 157] on div "Background Image" at bounding box center [317, 121] width 440 height 187
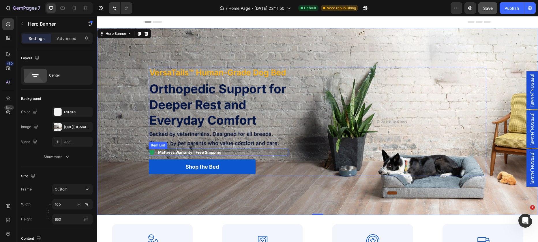
click at [170, 152] on strong "Mattress Warranty | Free Shipping" at bounding box center [189, 152] width 63 height 5
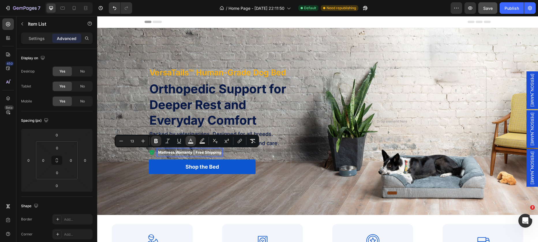
click at [190, 140] on icon "Editor contextual toolbar" at bounding box center [191, 141] width 6 height 6
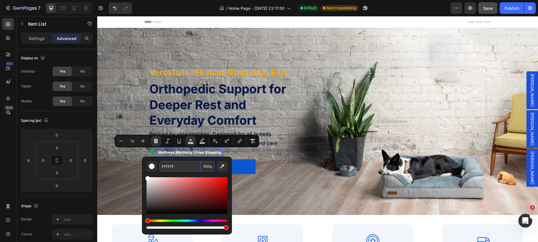
click at [169, 168] on input "FFFFFF" at bounding box center [180, 166] width 42 height 10
paste input "061645"
paste input "Editor contextual toolbar"
type input "061645"
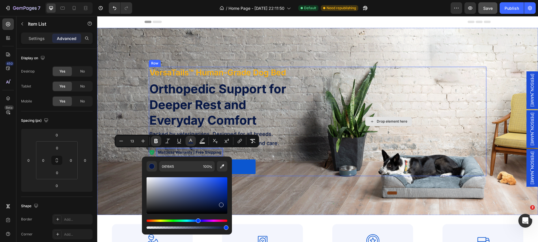
click at [291, 165] on div "Drop element here" at bounding box center [388, 122] width 195 height 110
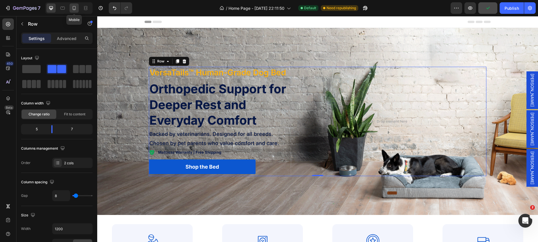
click at [77, 10] on icon at bounding box center [74, 8] width 6 height 6
type input "0"
type input "100%"
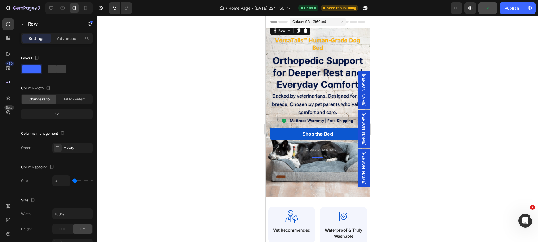
click at [205, 104] on div at bounding box center [317, 129] width 440 height 226
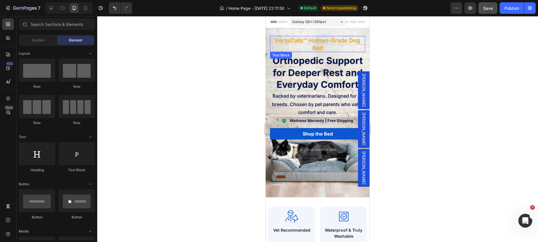
click at [322, 41] on p "VersaTails™ Human-Grade Dog Bed" at bounding box center [317, 44] width 94 height 15
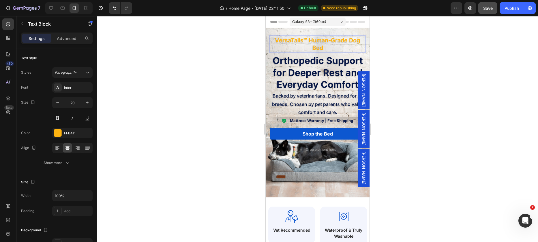
click at [321, 41] on p "VersaTails™ Human-Grade Dog Bed" at bounding box center [317, 44] width 94 height 15
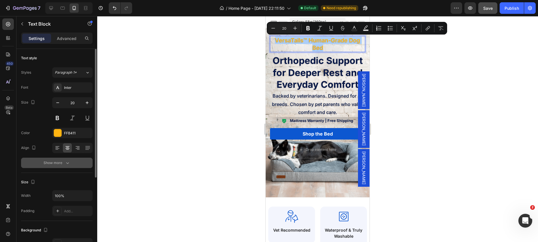
click at [60, 166] on button "Show more" at bounding box center [56, 163] width 71 height 10
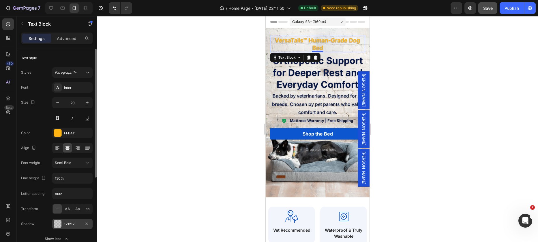
click at [82, 225] on div "121212" at bounding box center [72, 224] width 40 height 10
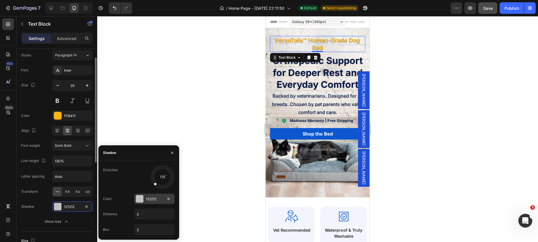
scroll to position [18, 0]
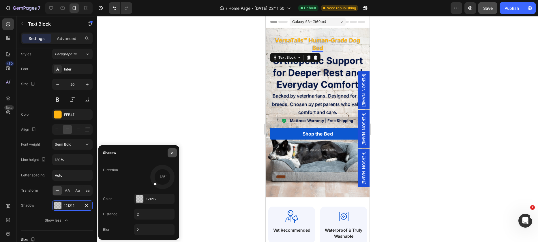
click at [174, 153] on icon "button" at bounding box center [172, 153] width 5 height 5
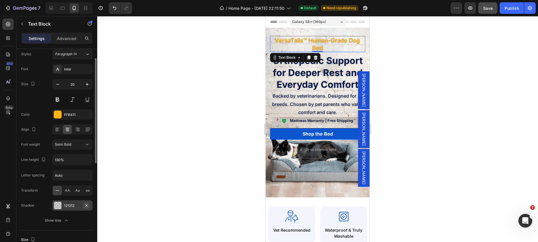
click at [88, 205] on icon "button" at bounding box center [86, 205] width 5 height 5
click at [56, 208] on icon at bounding box center [57, 205] width 5 height 5
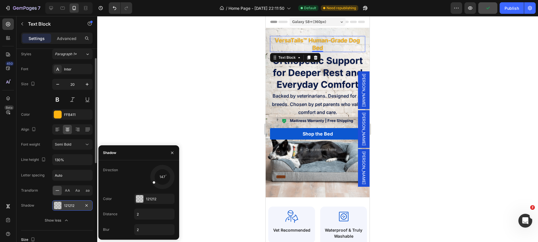
drag, startPoint x: 155, startPoint y: 183, endPoint x: 149, endPoint y: 184, distance: 6.1
click at [149, 184] on div at bounding box center [162, 177] width 26 height 26
drag, startPoint x: 140, startPoint y: 216, endPoint x: 134, endPoint y: 216, distance: 5.8
click at [134, 216] on input "2" at bounding box center [154, 214] width 40 height 10
type input "1"
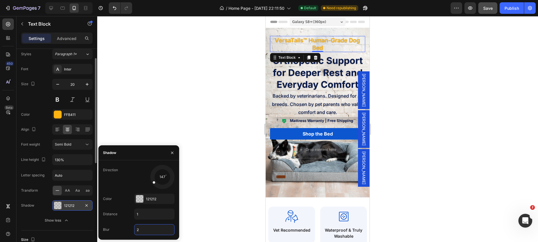
drag, startPoint x: 141, startPoint y: 230, endPoint x: 132, endPoint y: 229, distance: 8.7
click at [132, 229] on div "Blur 2" at bounding box center [138, 230] width 71 height 11
click at [139, 230] on input "2" at bounding box center [154, 230] width 40 height 10
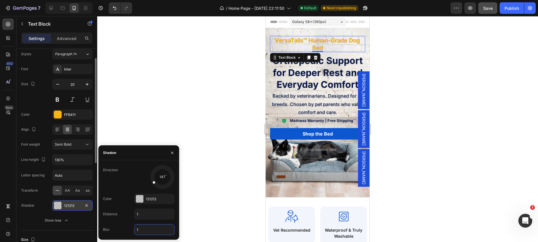
type input "1"
click at [139, 177] on div "147" at bounding box center [154, 177] width 40 height 24
click at [153, 184] on div at bounding box center [158, 182] width 12 height 12
click at [87, 204] on icon "button" at bounding box center [86, 205] width 5 height 5
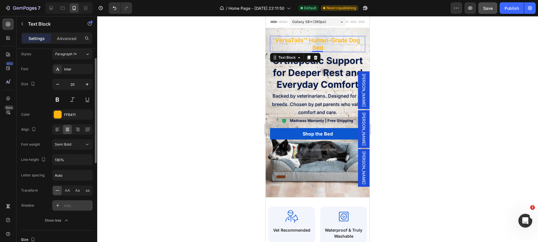
click at [226, 74] on div at bounding box center [317, 129] width 440 height 226
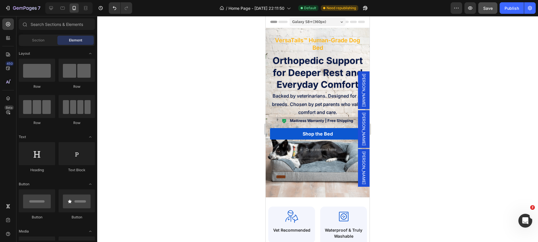
click at [393, 57] on div at bounding box center [317, 129] width 440 height 226
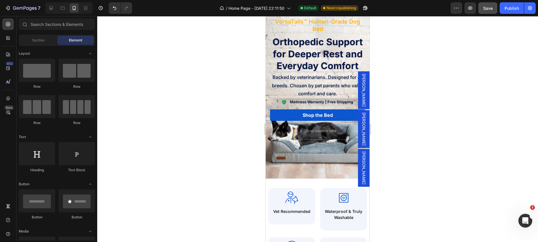
scroll to position [19, 0]
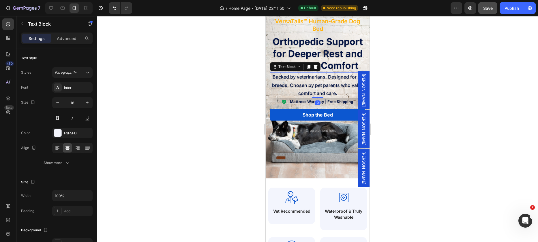
click at [351, 83] on span "Backed by veterinarians. Designed for all breeds. Chosen by pet parents who val…" at bounding box center [317, 85] width 91 height 22
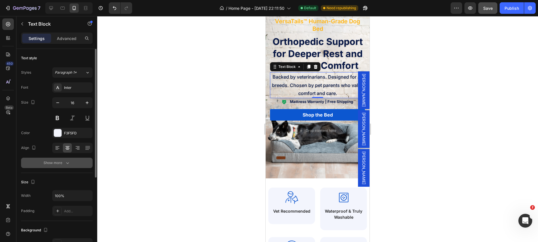
click at [58, 162] on div "Show more" at bounding box center [57, 163] width 27 height 6
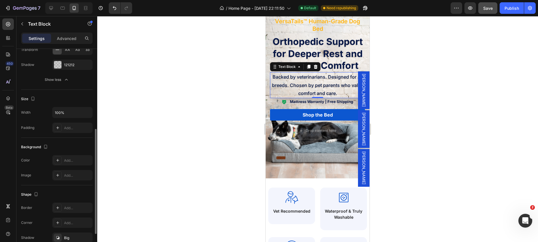
scroll to position [169, 0]
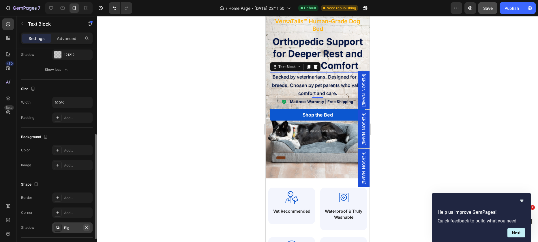
click at [88, 226] on icon "button" at bounding box center [86, 228] width 5 height 5
drag, startPoint x: 225, startPoint y: 132, endPoint x: 232, endPoint y: 127, distance: 8.9
click at [225, 132] on div at bounding box center [317, 129] width 440 height 226
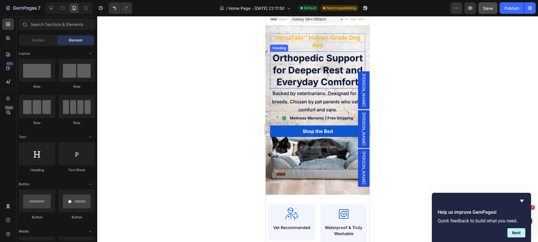
scroll to position [0, 0]
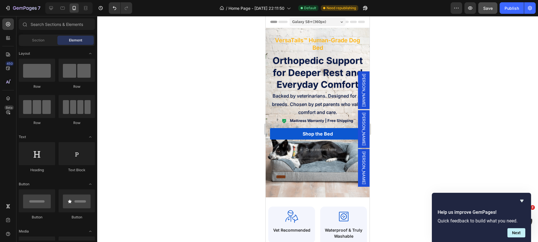
click at [246, 71] on div at bounding box center [317, 129] width 440 height 226
click at [510, 9] on div "Publish" at bounding box center [511, 8] width 14 height 6
click at [53, 7] on icon at bounding box center [51, 8] width 6 height 6
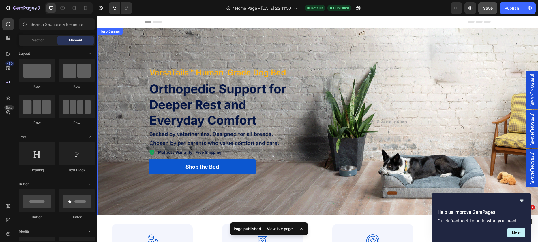
click at [328, 210] on div "Background Image" at bounding box center [317, 121] width 440 height 187
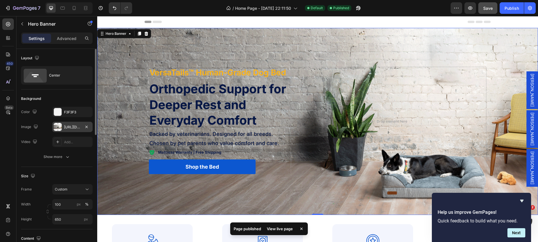
click at [73, 129] on div "https://cdn.shopify.com/s/files/1/0928/4570/3533/files/gempages_572646440199783…" at bounding box center [72, 127] width 17 height 5
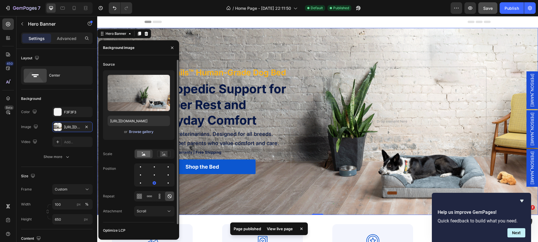
click at [151, 133] on div "Browse gallery" at bounding box center [141, 131] width 24 height 5
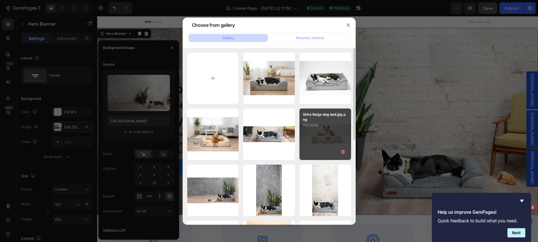
scroll to position [37, 0]
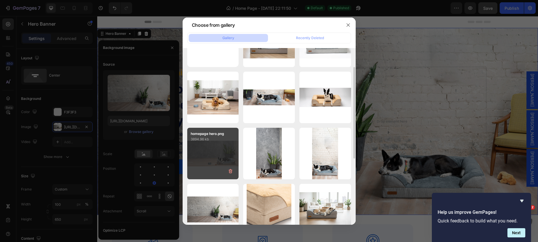
click at [224, 149] on div "homepage hero.png 3894.96 kb" at bounding box center [213, 154] width 52 height 52
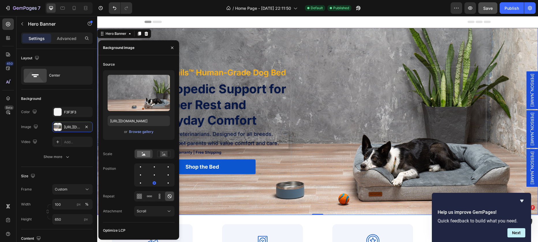
click at [295, 44] on div "Background Image" at bounding box center [317, 121] width 440 height 187
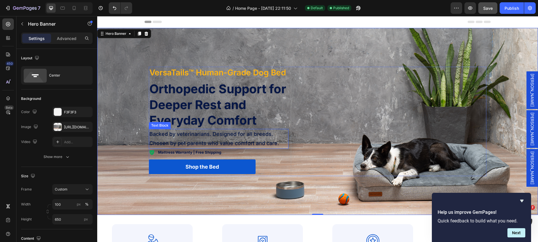
scroll to position [1, 0]
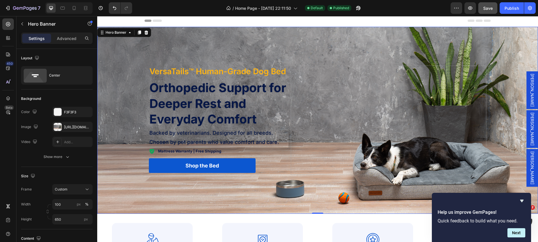
click at [236, 193] on div "Background Image" at bounding box center [317, 120] width 440 height 187
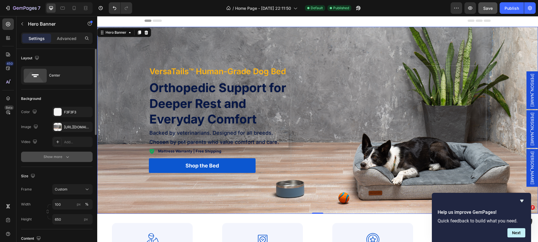
click at [70, 158] on button "Show more" at bounding box center [56, 157] width 71 height 10
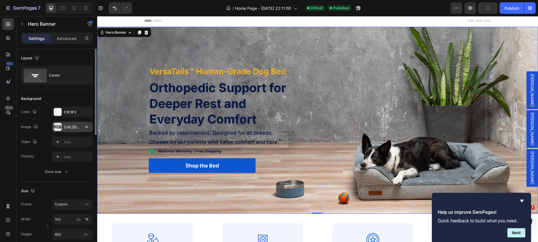
click at [75, 128] on div "https://cdn.shopify.com/s/files/1/0928/4570/3533/files/gempages_572646440199783…" at bounding box center [72, 127] width 17 height 5
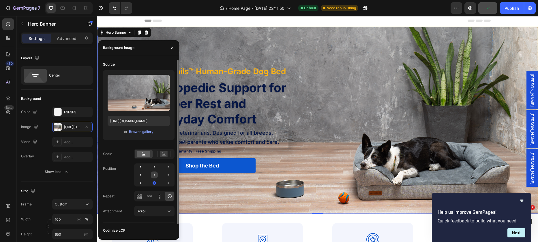
click at [154, 175] on div at bounding box center [154, 175] width 1 height 1
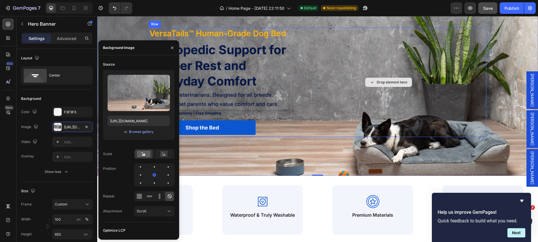
scroll to position [41, 0]
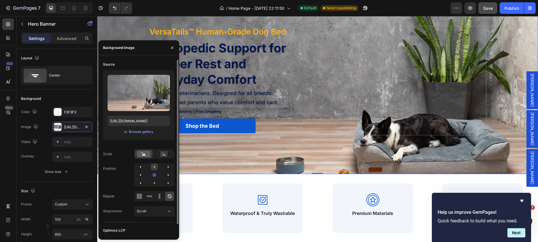
click at [155, 166] on div at bounding box center [154, 167] width 7 height 7
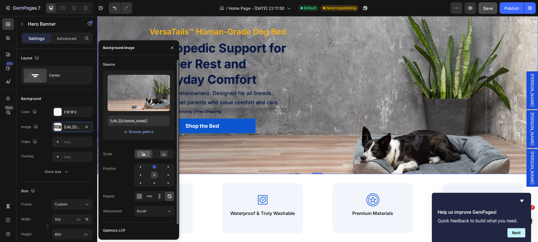
click at [156, 177] on div at bounding box center [154, 175] width 7 height 7
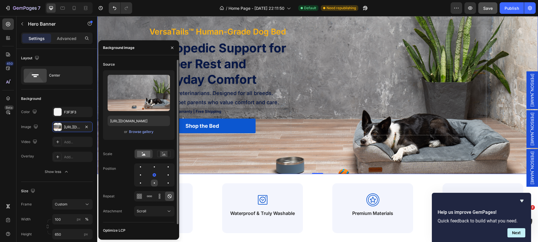
click at [154, 182] on div at bounding box center [154, 183] width 7 height 7
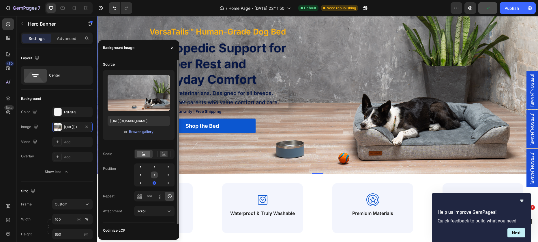
click at [155, 174] on div at bounding box center [154, 175] width 7 height 7
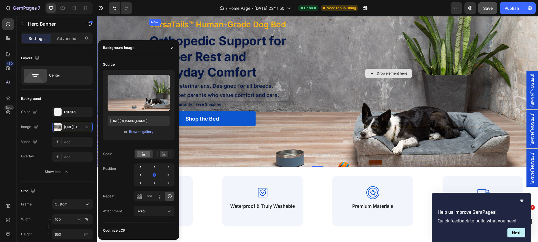
scroll to position [39, 0]
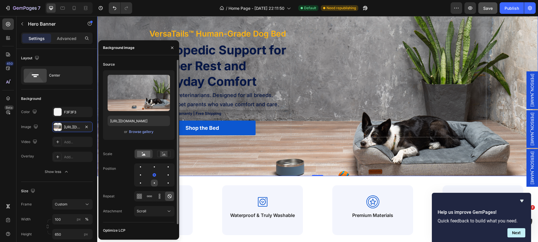
click at [154, 186] on div at bounding box center [154, 183] width 7 height 7
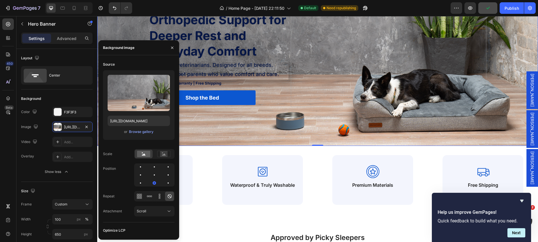
scroll to position [73, 0]
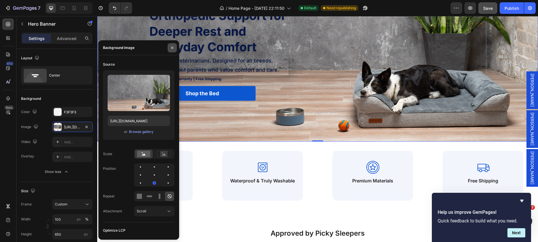
click at [170, 48] on icon "button" at bounding box center [172, 48] width 5 height 5
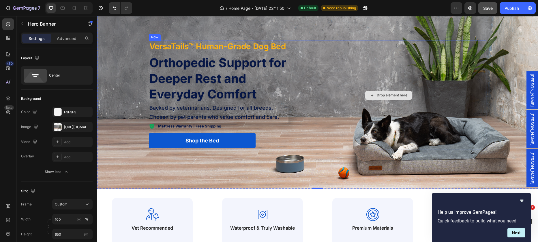
scroll to position [20, 0]
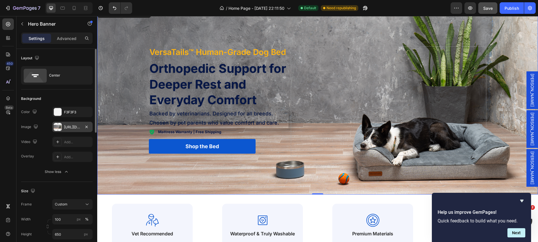
click at [69, 125] on div "https://cdn.shopify.com/s/files/1/0928/4570/3533/files/gempages_572646440199783…" at bounding box center [72, 127] width 17 height 5
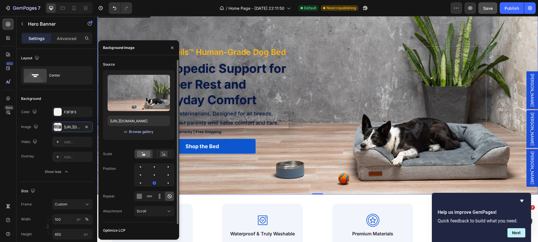
click at [137, 129] on div "Browse gallery" at bounding box center [141, 131] width 24 height 5
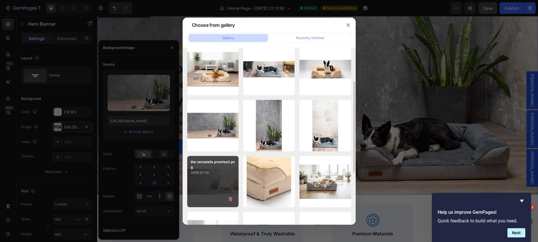
scroll to position [75, 0]
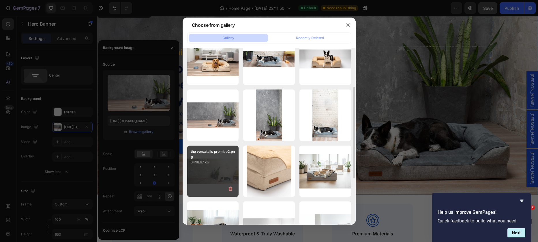
click at [213, 169] on div "the versatails promise2.png 3498.67 kb" at bounding box center [213, 172] width 52 height 52
type input "https://cdn.shopify.com/s/files/1/0928/4570/3533/files/gempages_572646440199783…"
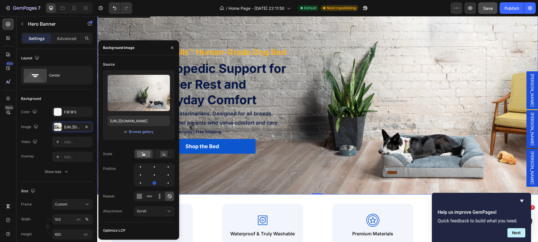
click at [325, 33] on div "Background Image" at bounding box center [317, 100] width 440 height 187
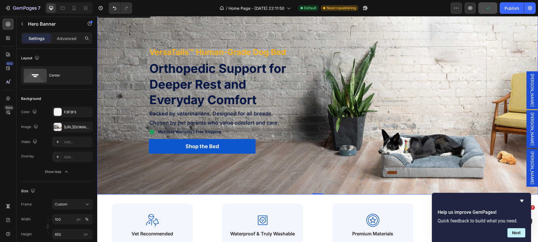
click at [285, 183] on div "Background Image" at bounding box center [317, 100] width 440 height 187
click at [73, 127] on div "https://cdn.shopify.com/s/files/1/0928/4570/3533/files/gempages_572646440199783…" at bounding box center [72, 127] width 17 height 5
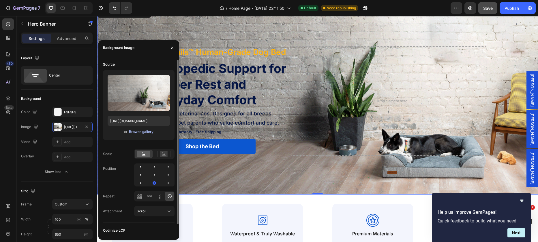
click at [136, 133] on div "Browse gallery" at bounding box center [141, 131] width 24 height 5
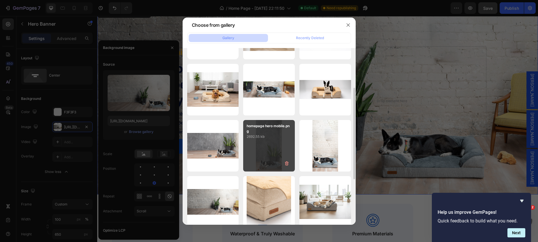
scroll to position [96, 0]
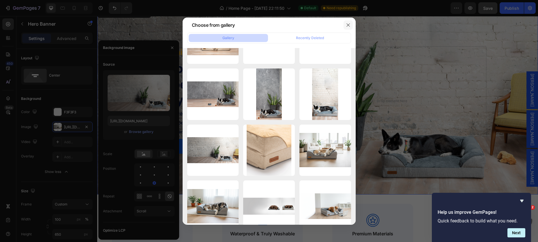
click at [349, 24] on icon "button" at bounding box center [348, 25] width 5 height 5
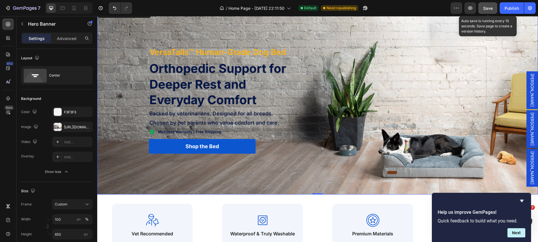
click at [491, 11] on div "Save" at bounding box center [488, 8] width 10 height 6
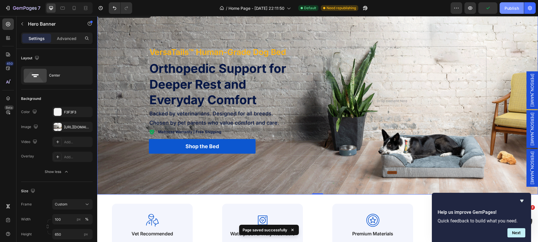
click at [520, 8] on button "Publish" at bounding box center [511, 8] width 24 height 12
click at [22, 9] on icon "button" at bounding box center [25, 8] width 24 height 5
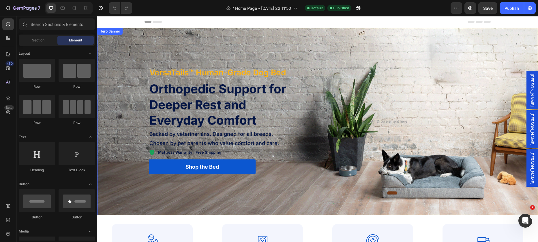
click at [227, 210] on div "Background Image" at bounding box center [317, 121] width 440 height 187
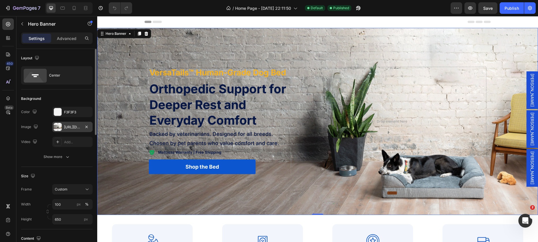
click at [74, 125] on div "https://cdn.shopify.com/s/files/1/0928/4570/3533/files/gempages_572646440199783…" at bounding box center [72, 127] width 17 height 5
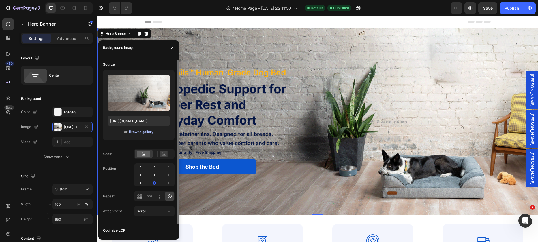
click at [133, 132] on div "Browse gallery" at bounding box center [141, 131] width 24 height 5
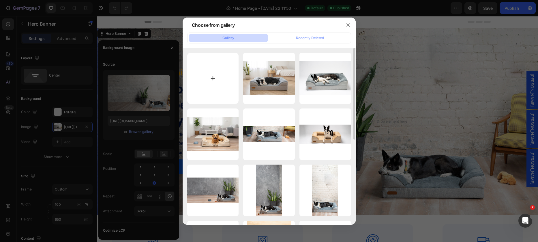
click at [215, 82] on input "file" at bounding box center [213, 79] width 52 height 52
type input "C:\fakepath\homepage hero nura2.png"
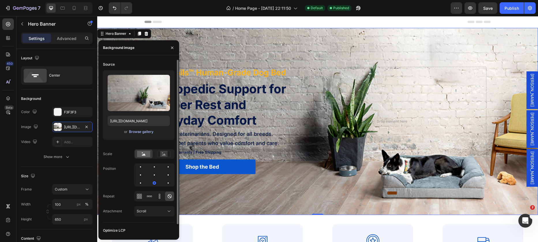
click at [137, 133] on div "Browse gallery" at bounding box center [141, 131] width 24 height 5
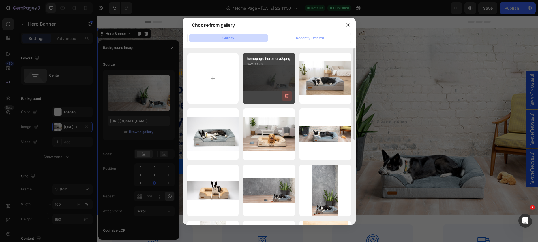
click at [285, 96] on icon "button" at bounding box center [286, 96] width 4 height 4
click at [282, 97] on div "Delete" at bounding box center [283, 97] width 11 height 5
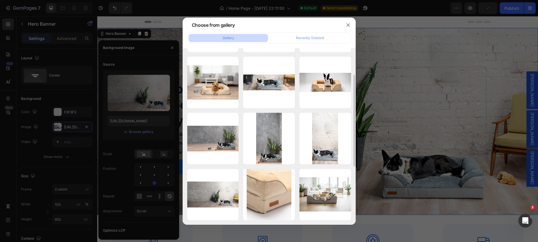
scroll to position [61, 0]
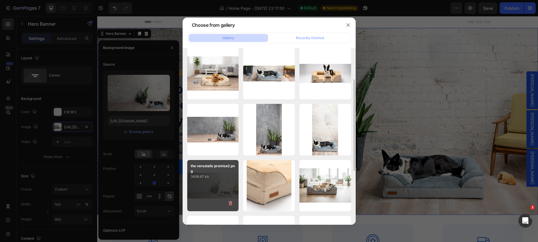
click at [216, 192] on div "the versatails promise2.png 3498.67 kb" at bounding box center [213, 186] width 52 height 52
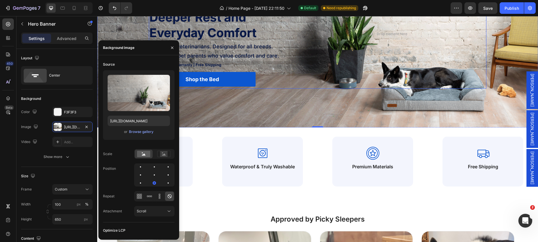
scroll to position [88, 0]
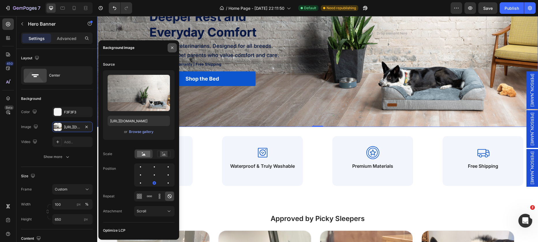
click at [172, 48] on icon "button" at bounding box center [172, 47] width 2 height 2
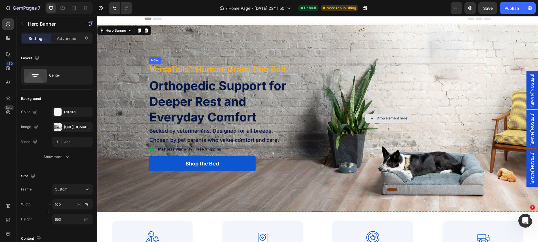
scroll to position [3, 0]
click at [219, 202] on div "Background Image" at bounding box center [317, 118] width 440 height 187
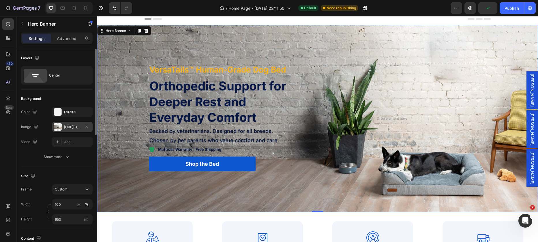
click at [70, 125] on div "https://cdn.shopify.com/s/files/1/0928/4570/3533/files/gempages_572646440199783…" at bounding box center [72, 127] width 17 height 5
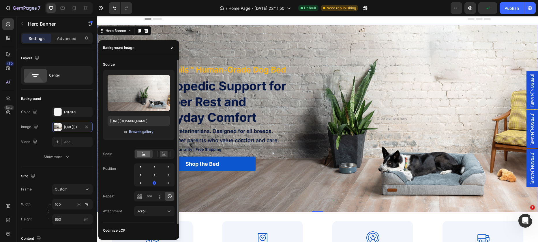
click at [141, 131] on div "Browse gallery" at bounding box center [141, 131] width 24 height 5
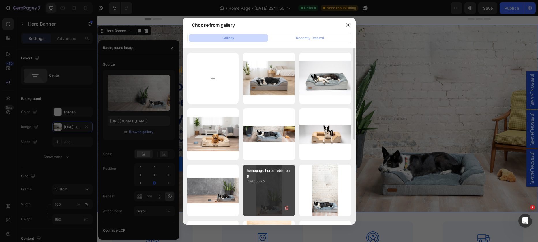
scroll to position [46, 0]
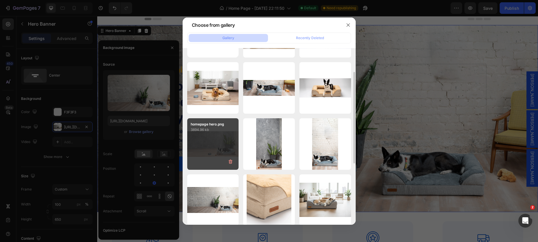
click at [206, 143] on div "homepage hero.png 3894.96 kb" at bounding box center [213, 144] width 52 height 52
type input "https://cdn.shopify.com/s/files/1/0928/4570/3533/files/gempages_572646440199783…"
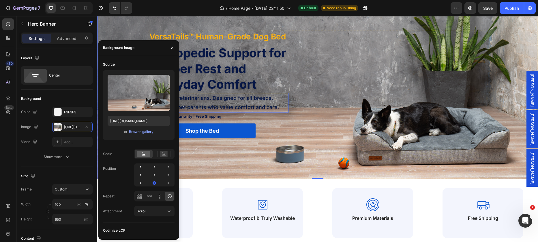
scroll to position [41, 0]
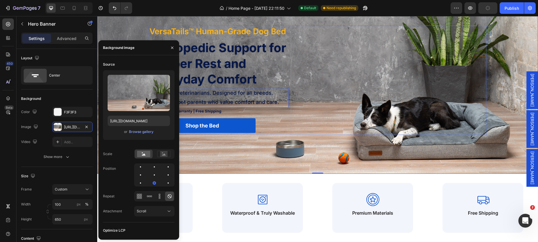
click at [207, 104] on span "Backed by veterinarians. Designed for all breeds. Chosen by pet parents who val…" at bounding box center [213, 97] width 129 height 15
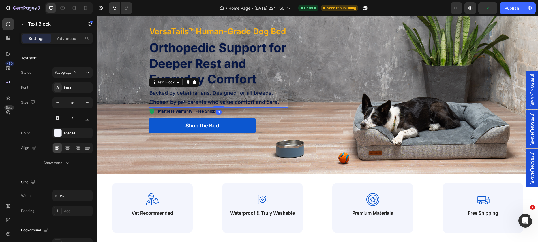
click at [207, 104] on span "Backed by veterinarians. Designed for all breeds. Chosen by pet parents who val…" at bounding box center [213, 97] width 129 height 15
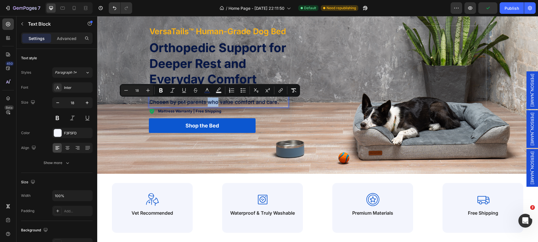
click at [191, 103] on span "Backed by veterinarians. Designed for all breeds. Chosen by pet parents who val…" at bounding box center [213, 97] width 129 height 15
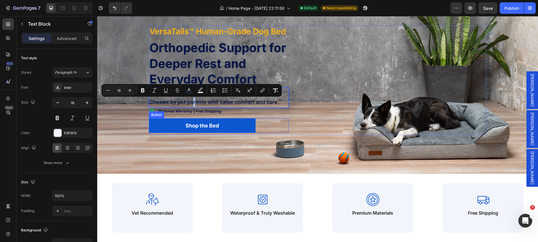
click at [120, 136] on div "Background Image" at bounding box center [317, 80] width 440 height 187
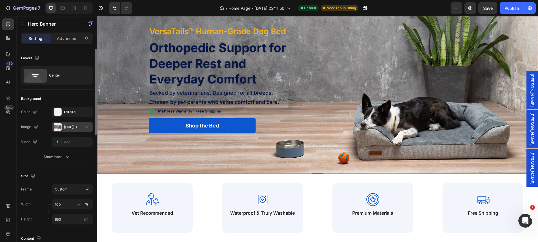
click at [71, 128] on div "https://cdn.shopify.com/s/files/1/0928/4570/3533/files/gempages_572646440199783…" at bounding box center [72, 127] width 17 height 5
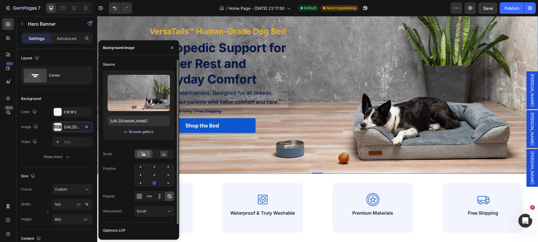
click at [139, 132] on div "Browse gallery" at bounding box center [141, 131] width 24 height 5
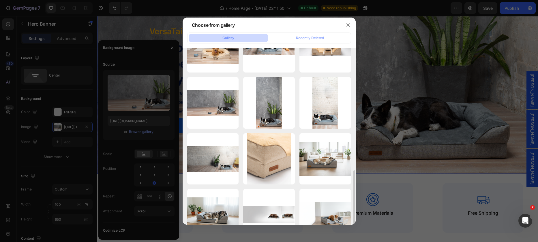
scroll to position [138, 0]
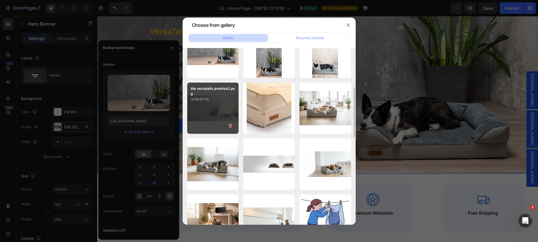
click at [220, 116] on div "the versatails promise2.png 3498.67 kb" at bounding box center [213, 109] width 52 height 52
type input "https://cdn.shopify.com/s/files/1/0928/4570/3533/files/gempages_572646440199783…"
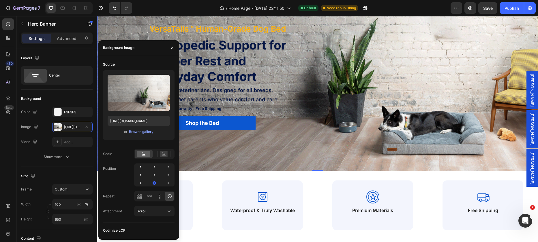
scroll to position [50, 0]
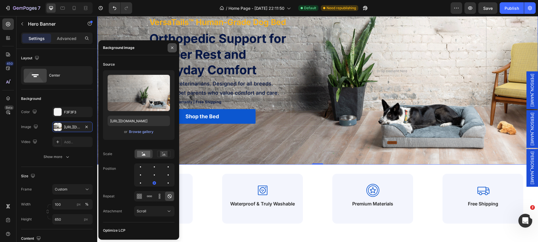
click at [173, 48] on icon "button" at bounding box center [172, 48] width 5 height 5
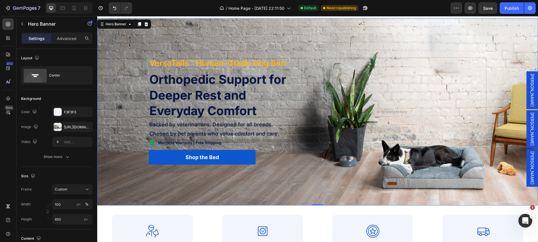
scroll to position [0, 0]
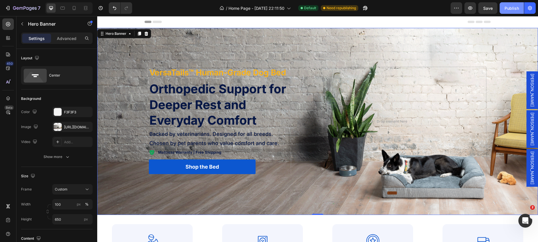
click at [513, 7] on div "Publish" at bounding box center [511, 8] width 14 height 6
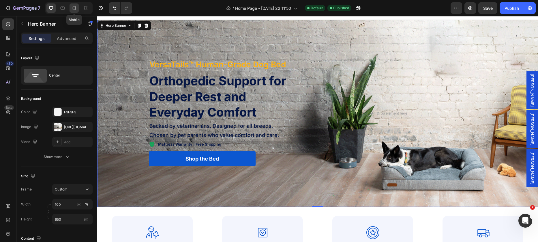
click at [74, 8] on icon at bounding box center [74, 8] width 6 height 6
type input "75 vh"
type input "100%"
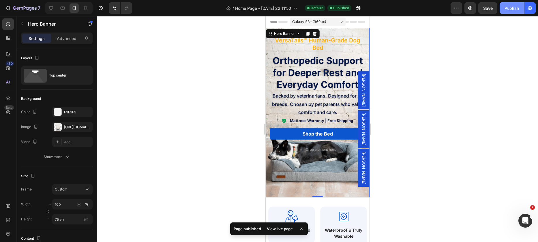
click at [510, 10] on div "Publish" at bounding box center [511, 8] width 14 height 6
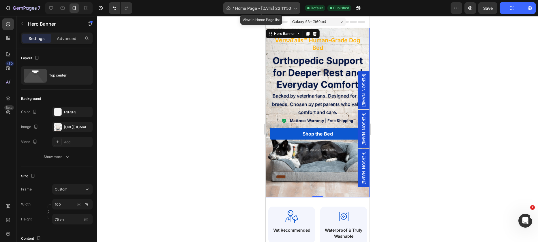
click at [260, 10] on span "Home Page - [DATE] 22:11:50" at bounding box center [263, 8] width 56 height 6
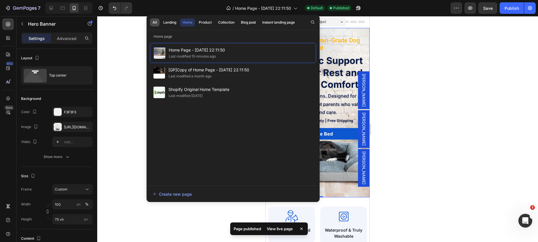
click at [154, 21] on div "All" at bounding box center [154, 22] width 4 height 5
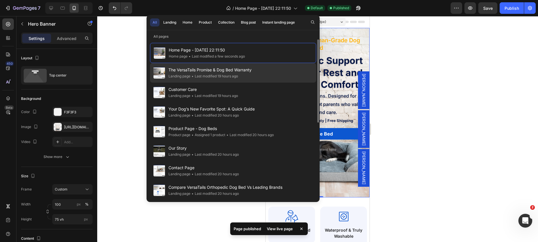
click at [221, 75] on div "• Last modified 19 hours ago" at bounding box center [214, 76] width 48 height 6
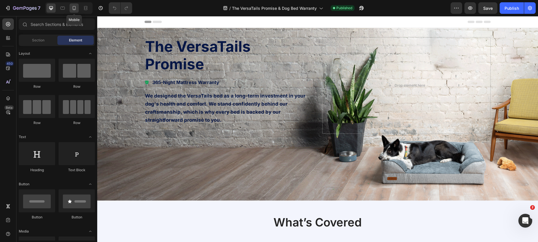
click at [76, 9] on icon at bounding box center [74, 8] width 6 height 6
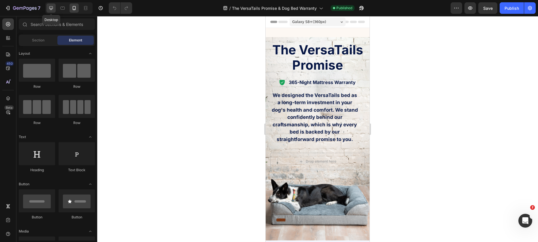
click at [50, 7] on icon at bounding box center [51, 8] width 6 height 6
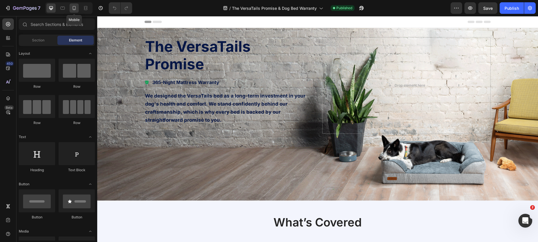
click at [73, 8] on icon at bounding box center [74, 8] width 6 height 6
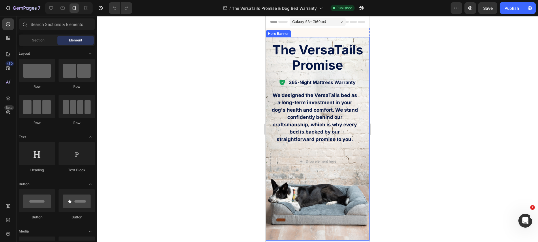
click at [352, 227] on div "Overlay" at bounding box center [317, 139] width 104 height 204
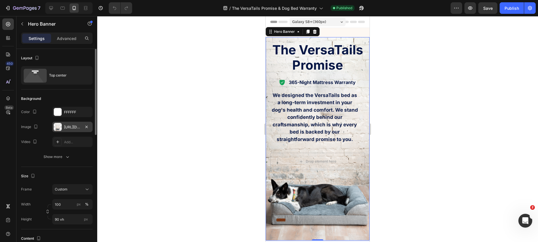
click at [69, 128] on div "https://cdn.shopify.com/s/files/1/0928/4570/3533/files/gempages_572646440199783…" at bounding box center [72, 127] width 17 height 5
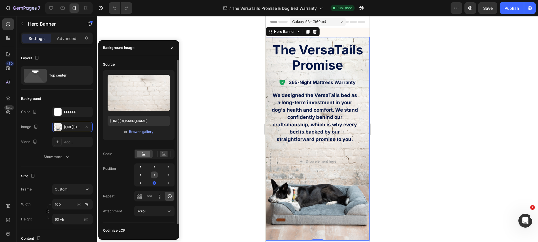
click at [156, 175] on div at bounding box center [154, 175] width 7 height 7
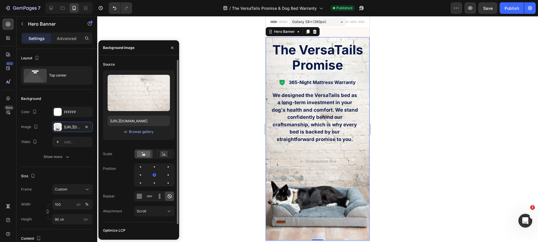
click at [156, 171] on div at bounding box center [154, 175] width 40 height 23
click at [155, 169] on div at bounding box center [154, 167] width 7 height 7
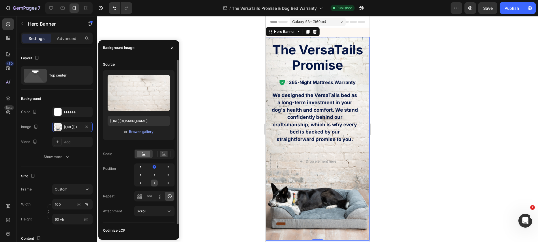
click at [156, 182] on div at bounding box center [154, 183] width 7 height 7
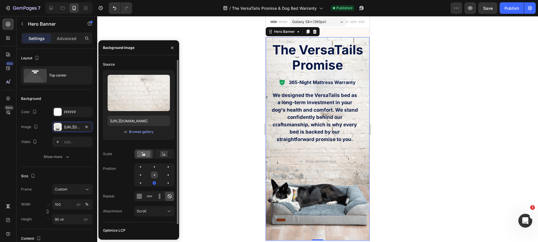
click at [154, 175] on div at bounding box center [154, 175] width 1 height 1
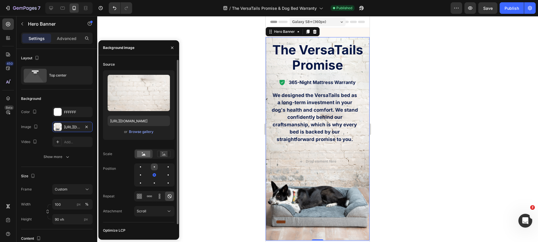
click at [153, 166] on div at bounding box center [154, 167] width 7 height 7
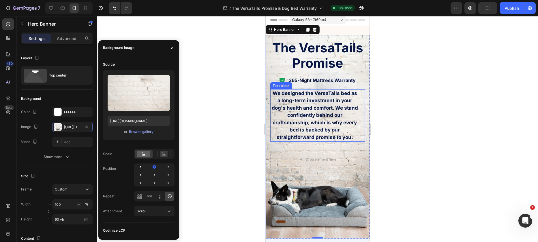
scroll to position [5, 0]
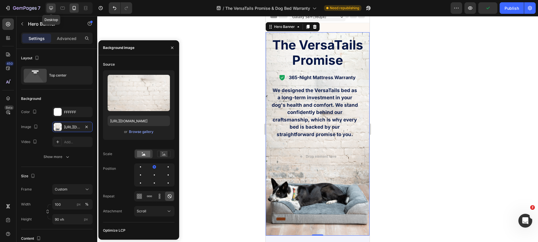
click at [53, 5] on icon at bounding box center [51, 8] width 6 height 6
type input "600"
type input "1200"
type input "https://cdn.shopify.com/s/files/1/0928/4570/3533/files/gempages_572646440199783…"
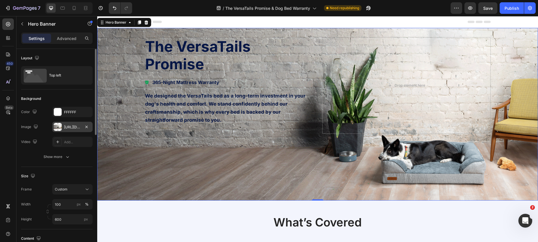
click at [68, 125] on div "https://cdn.shopify.com/s/files/1/0928/4570/3533/files/gempages_572646440199783…" at bounding box center [72, 127] width 17 height 5
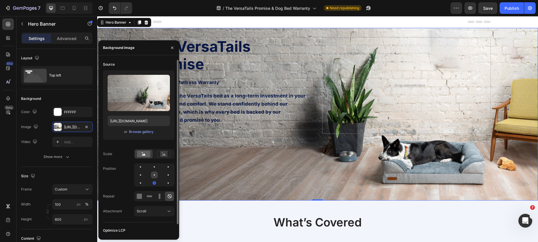
click at [154, 176] on div at bounding box center [154, 175] width 7 height 7
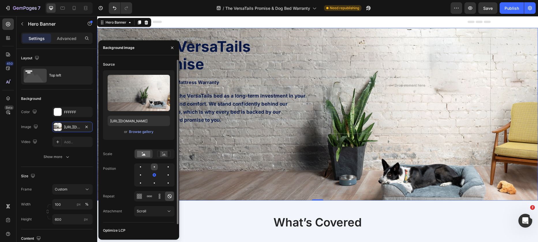
click at [157, 169] on div at bounding box center [154, 167] width 7 height 7
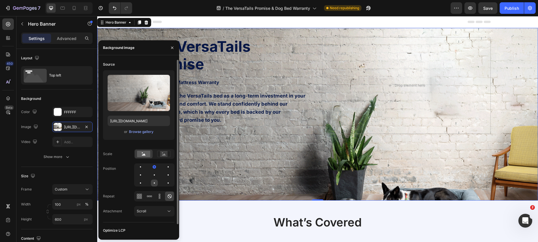
click at [157, 183] on div at bounding box center [154, 183] width 7 height 7
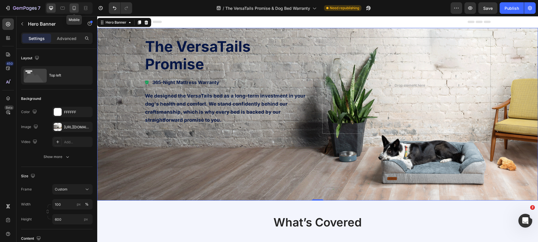
click at [74, 7] on icon at bounding box center [74, 8] width 6 height 6
type input "90 vh"
type input "100%"
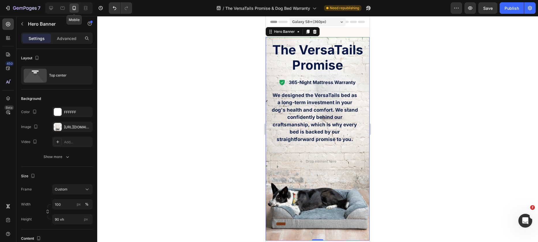
scroll to position [1, 0]
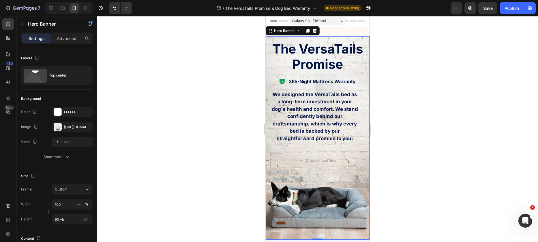
click at [304, 199] on div "Overlay" at bounding box center [317, 138] width 104 height 204
click at [69, 129] on div "https://cdn.shopify.com/s/files/1/0928/4570/3533/files/gempages_572646440199783…" at bounding box center [72, 127] width 17 height 5
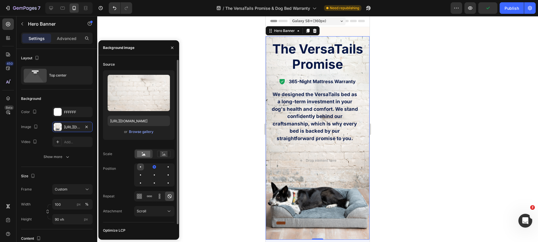
click at [140, 169] on div at bounding box center [140, 167] width 7 height 7
click at [169, 168] on div at bounding box center [168, 167] width 7 height 7
click at [156, 168] on div at bounding box center [154, 167] width 7 height 7
click at [173, 46] on icon "button" at bounding box center [172, 48] width 5 height 5
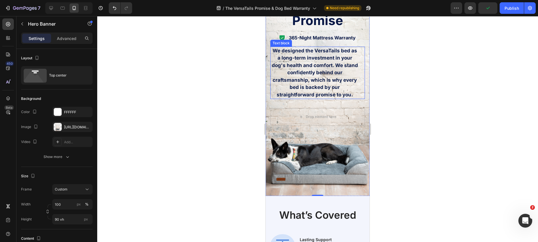
scroll to position [0, 0]
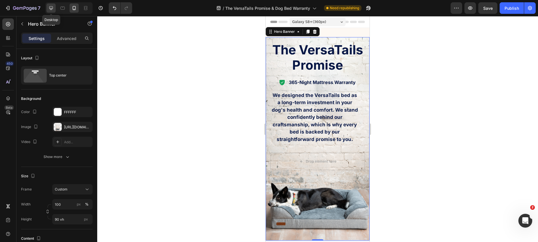
click at [53, 7] on icon at bounding box center [51, 8] width 4 height 4
type input "600"
type input "1200"
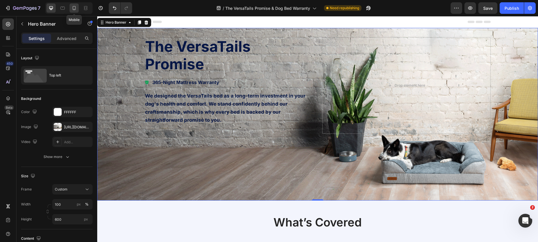
click at [74, 9] on icon at bounding box center [74, 8] width 6 height 6
type input "90 vh"
type input "100%"
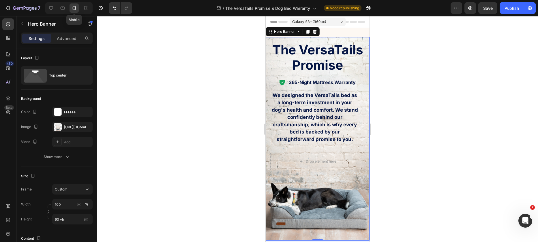
scroll to position [1, 0]
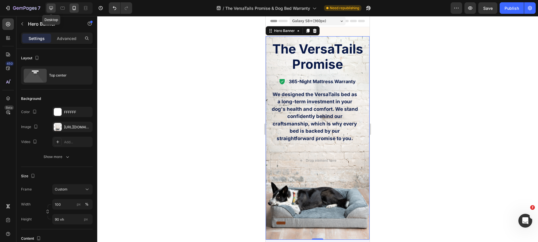
click at [51, 9] on icon at bounding box center [51, 8] width 6 height 6
type input "600"
type input "1200"
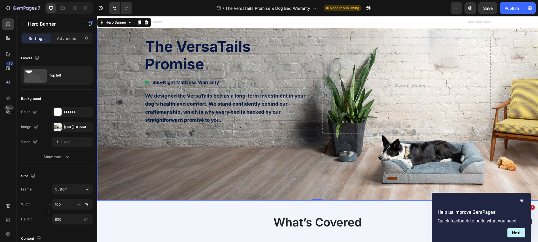
click at [353, 184] on div "Overlay" at bounding box center [317, 114] width 440 height 173
click at [68, 126] on div "https://cdn.shopify.com/s/files/1/0928/4570/3533/files/gempages_572646440199783…" at bounding box center [72, 127] width 17 height 5
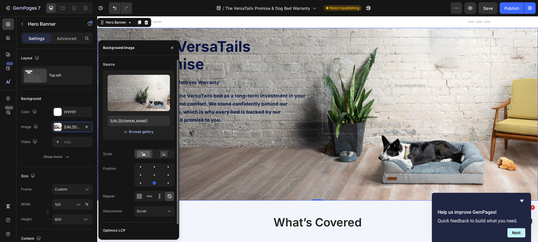
click at [144, 130] on div "Browse gallery" at bounding box center [141, 131] width 24 height 5
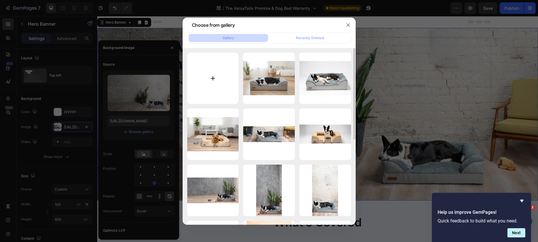
click at [222, 80] on input "file" at bounding box center [213, 79] width 52 height 52
type input "C:\fakepath\Marley hero.png"
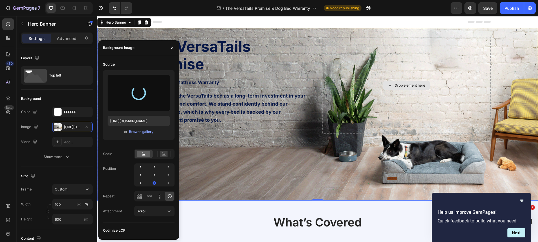
type input "https://cdn.shopify.com/s/files/1/0928/4570/3533/files/gempages_572646440199783…"
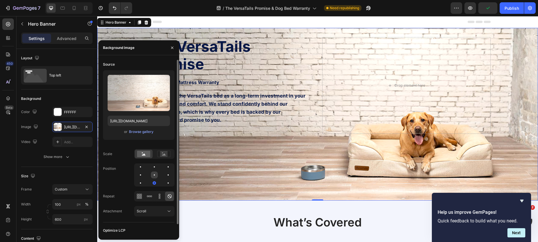
click at [154, 175] on div at bounding box center [154, 175] width 1 height 1
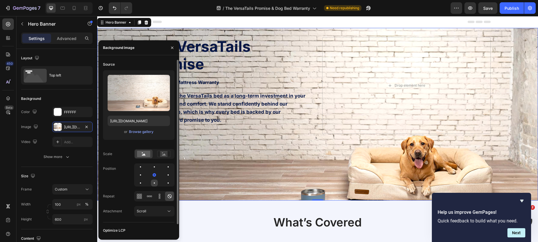
click at [155, 183] on div at bounding box center [154, 183] width 7 height 7
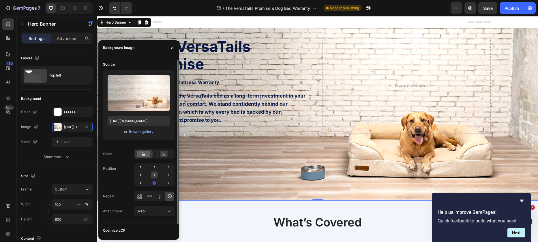
click at [153, 173] on div at bounding box center [154, 175] width 7 height 7
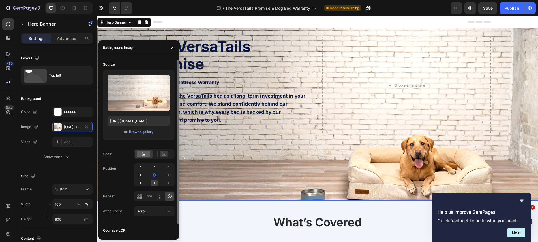
click at [154, 183] on div at bounding box center [154, 183] width 7 height 7
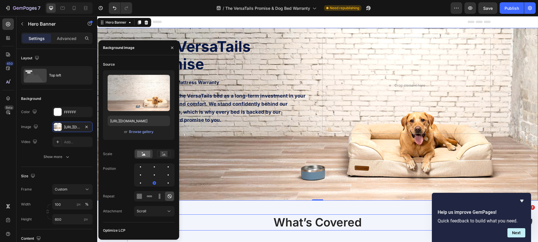
click at [405, 220] on h2 "What’s Covered" at bounding box center [317, 223] width 380 height 16
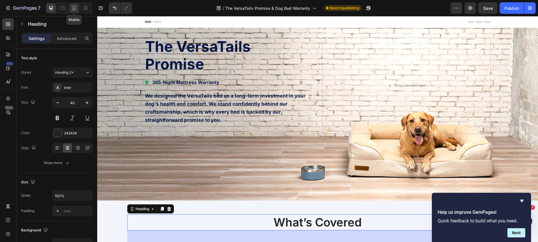
click at [73, 9] on icon at bounding box center [74, 8] width 6 height 6
type input "35"
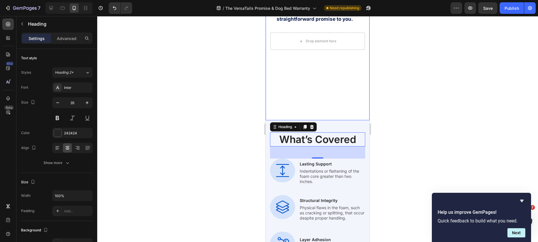
scroll to position [119, 0]
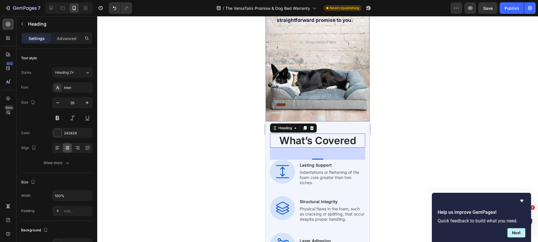
click at [354, 110] on div "Overlay" at bounding box center [317, 20] width 104 height 204
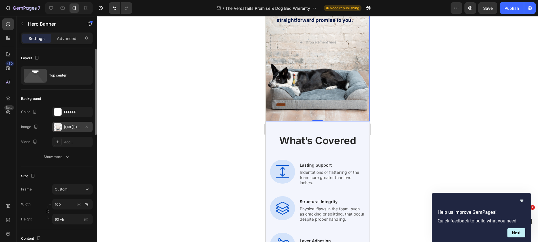
click at [75, 129] on div "https://cdn.shopify.com/s/files/1/0928/4570/3533/files/gempages_572646440199783…" at bounding box center [72, 127] width 17 height 5
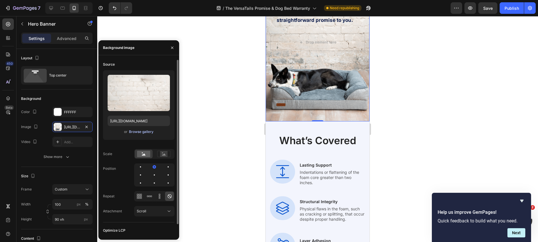
click at [143, 130] on div "Browse gallery" at bounding box center [141, 131] width 24 height 5
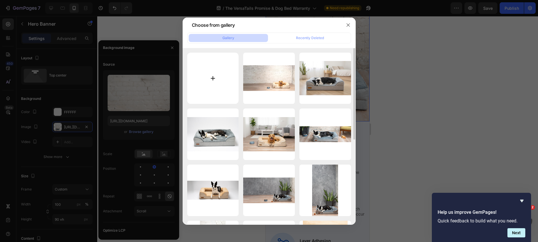
click at [216, 75] on input "file" at bounding box center [213, 79] width 52 height 52
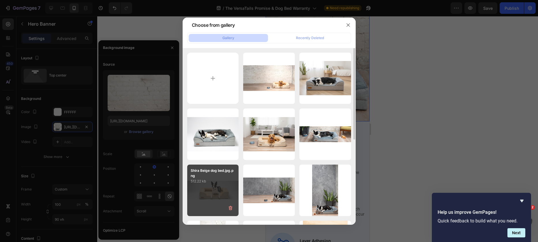
type input "C:\fakepath\marley hero vertical.png"
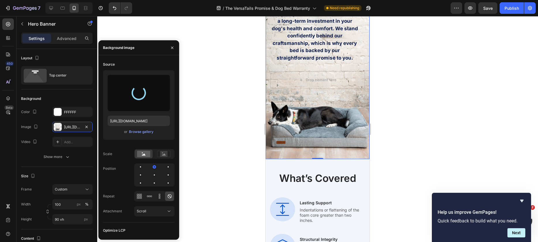
scroll to position [44, 0]
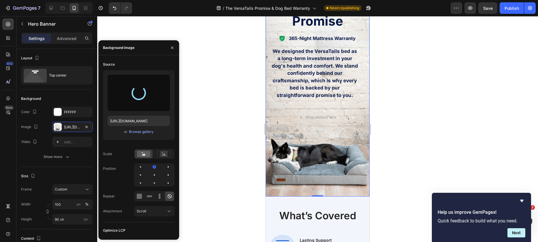
type input "https://cdn.shopify.com/s/files/1/0928/4570/3533/files/gempages_572646440199783…"
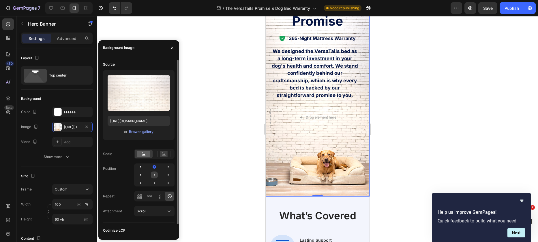
click at [157, 176] on div at bounding box center [154, 175] width 7 height 7
click at [154, 167] on div at bounding box center [154, 167] width 7 height 7
click at [151, 183] on div at bounding box center [154, 183] width 7 height 7
click at [154, 166] on div at bounding box center [154, 167] width 7 height 7
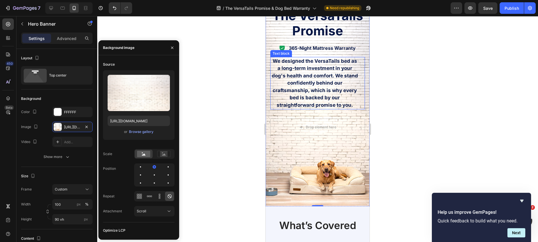
scroll to position [8, 0]
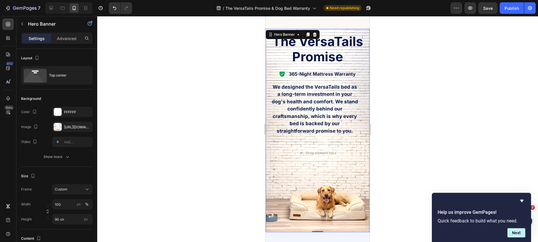
click at [397, 88] on div at bounding box center [317, 129] width 440 height 226
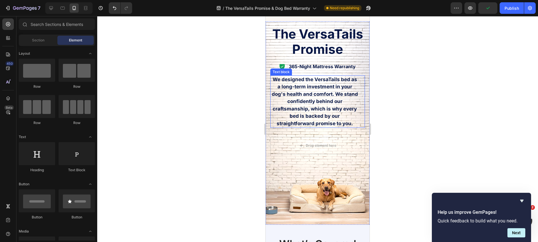
scroll to position [91, 0]
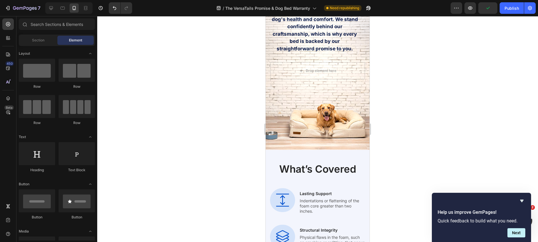
click at [216, 133] on div at bounding box center [317, 129] width 440 height 226
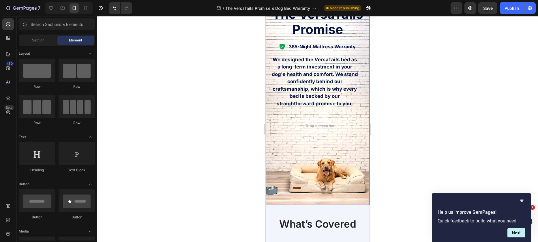
scroll to position [32, 0]
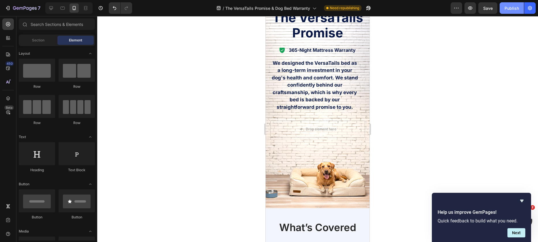
click at [504, 7] on button "Publish" at bounding box center [511, 8] width 24 height 12
click at [54, 7] on icon at bounding box center [51, 8] width 6 height 6
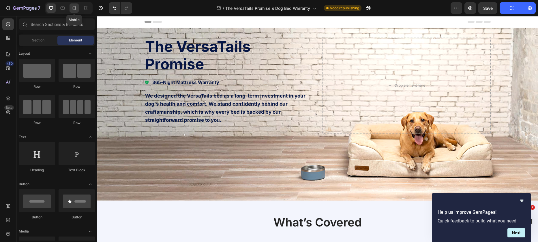
click at [73, 8] on icon at bounding box center [74, 8] width 6 height 6
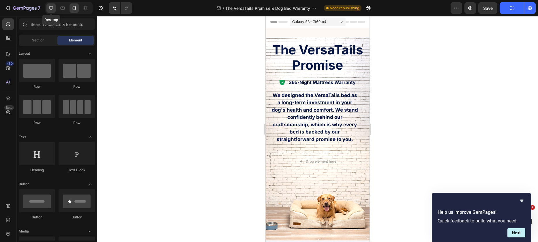
click at [49, 5] on icon at bounding box center [51, 8] width 6 height 6
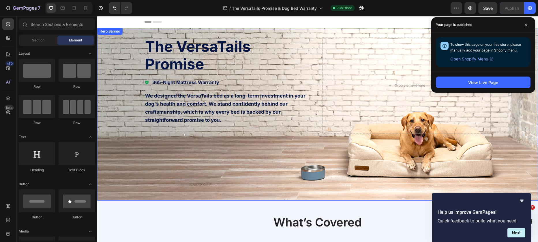
click at [233, 182] on div "Overlay" at bounding box center [317, 114] width 440 height 173
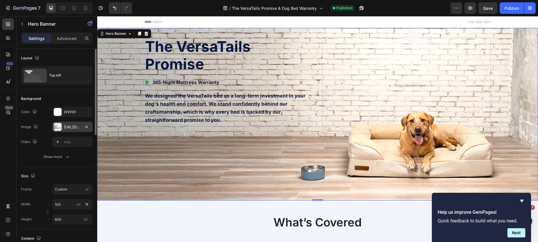
click at [73, 128] on div "https://cdn.shopify.com/s/files/1/0928/4570/3533/files/gempages_572646440199783…" at bounding box center [72, 127] width 17 height 5
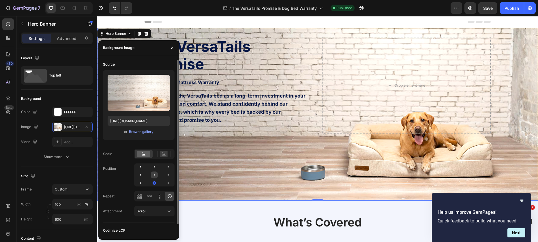
click at [154, 176] on div at bounding box center [154, 175] width 7 height 7
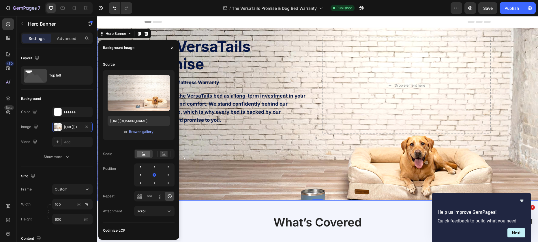
click at [265, 165] on div "Overlay" at bounding box center [317, 114] width 440 height 173
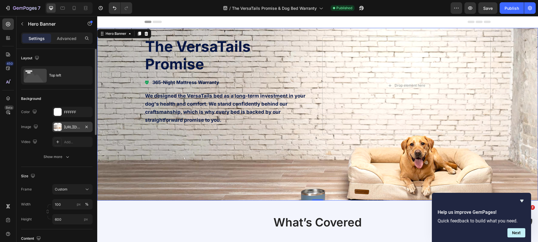
click at [73, 126] on div "https://cdn.shopify.com/s/files/1/0928/4570/3533/files/gempages_572646440199783…" at bounding box center [72, 127] width 17 height 5
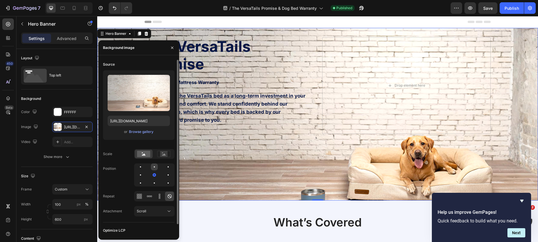
click at [153, 167] on div at bounding box center [154, 167] width 7 height 7
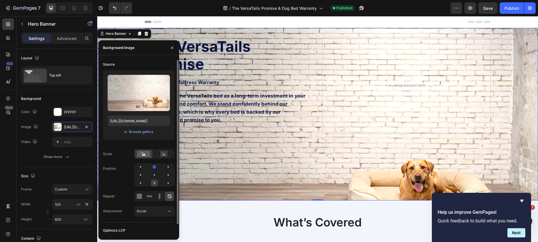
click at [155, 182] on div at bounding box center [154, 183] width 7 height 7
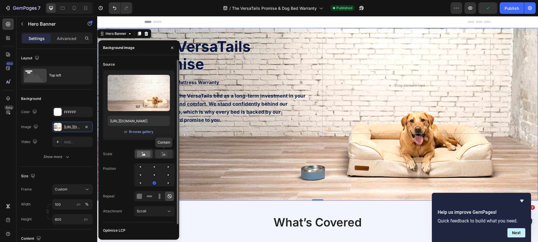
click at [162, 156] on icon at bounding box center [164, 155] width 4 height 2
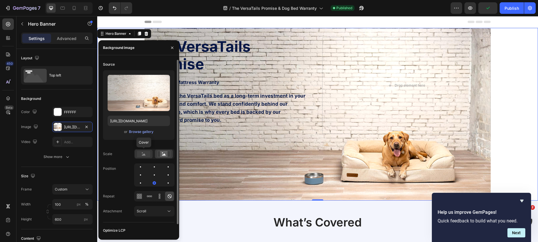
click at [146, 155] on rect at bounding box center [143, 154] width 13 height 6
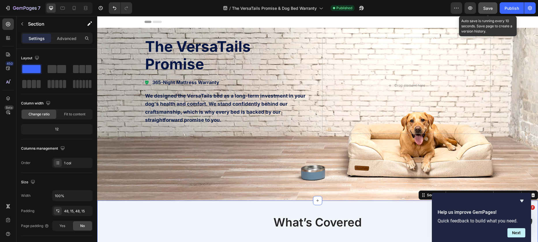
click at [491, 11] on div "Save" at bounding box center [488, 8] width 10 height 6
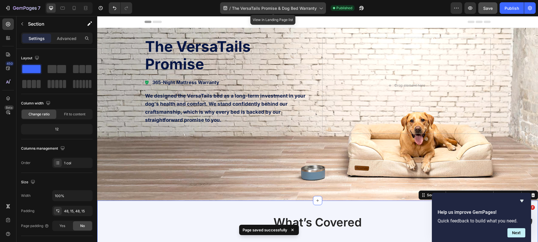
click at [292, 8] on span "The VersaTails Promise & Dog Bed Warranty" at bounding box center [274, 8] width 85 height 6
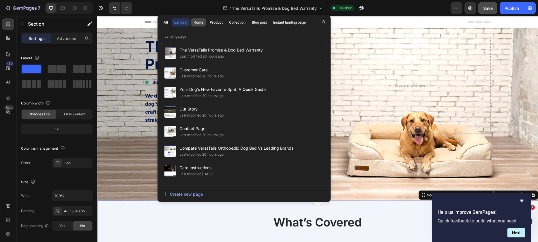
click at [196, 21] on div "Home" at bounding box center [198, 22] width 10 height 5
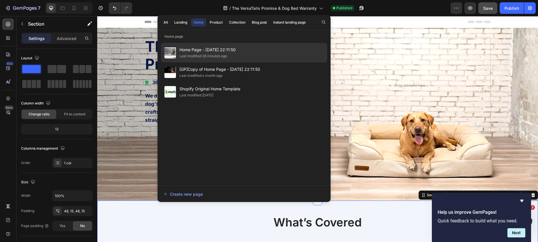
click at [201, 52] on span "Home Page - [DATE] 22:11:50" at bounding box center [207, 49] width 56 height 7
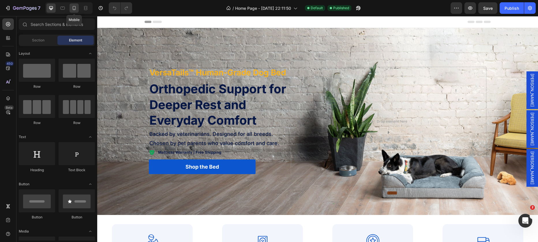
click at [78, 7] on div at bounding box center [73, 7] width 9 height 9
